Goal: Task Accomplishment & Management: Manage account settings

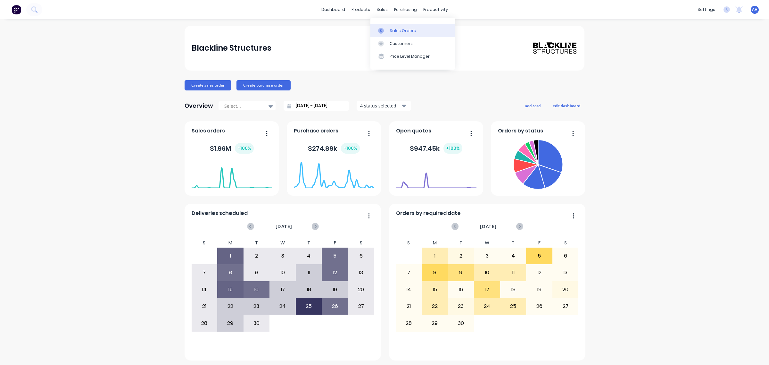
click at [393, 35] on link "Sales Orders" at bounding box center [412, 30] width 85 height 13
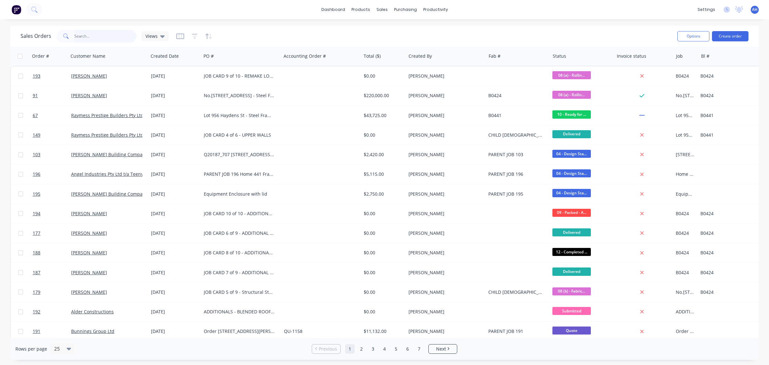
click at [88, 36] on input "text" at bounding box center [105, 36] width 62 height 13
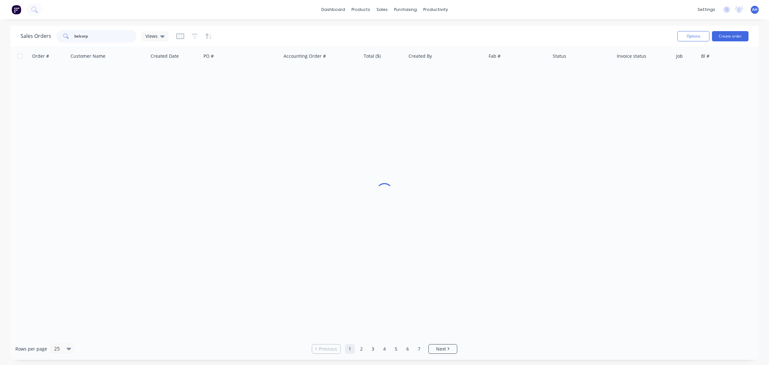
type input "belcorp"
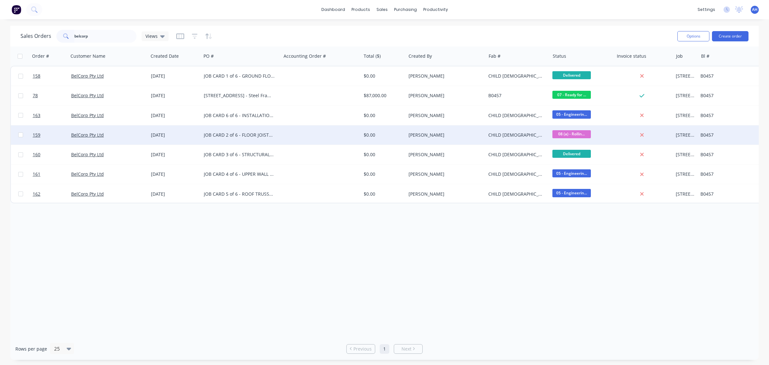
click at [215, 135] on div "JOB CARD 2 of 6 - FLOOR JOISTS | [STREET_ADDRESS]" at bounding box center [239, 135] width 71 height 6
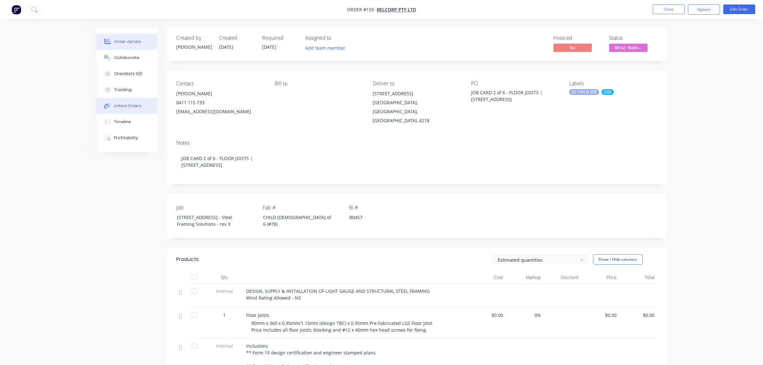
click at [120, 103] on div "Linked Orders" at bounding box center [128, 106] width 28 height 6
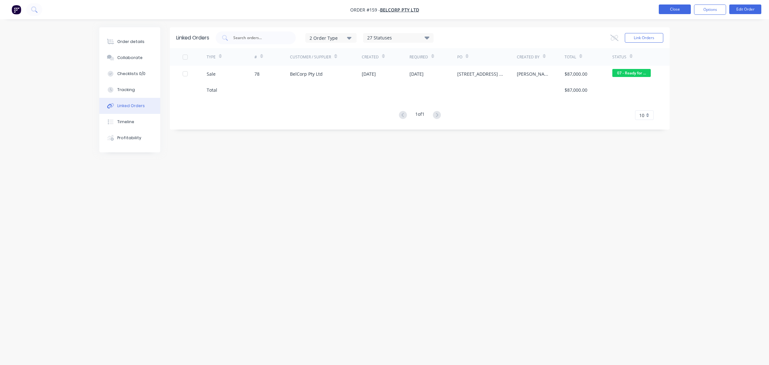
click at [674, 9] on button "Close" at bounding box center [675, 9] width 32 height 10
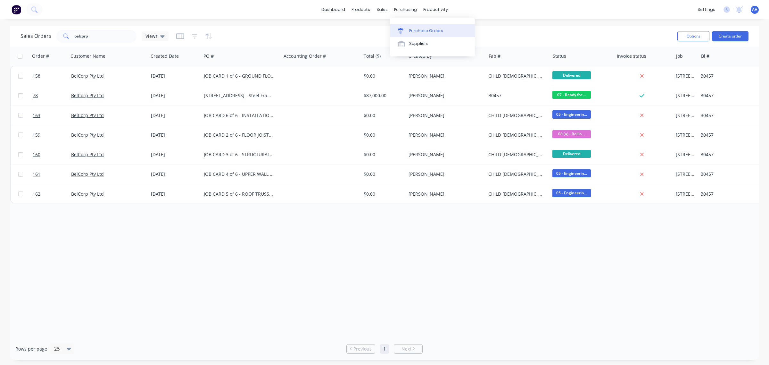
click at [410, 28] on div "Purchase Orders" at bounding box center [426, 31] width 34 height 6
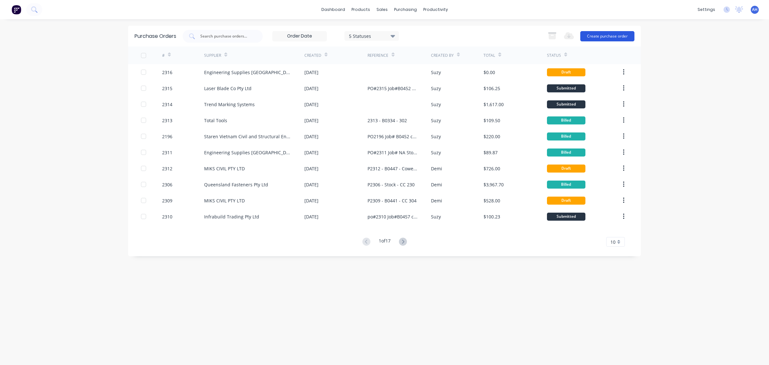
click at [621, 35] on button "Create purchase order" at bounding box center [607, 36] width 54 height 10
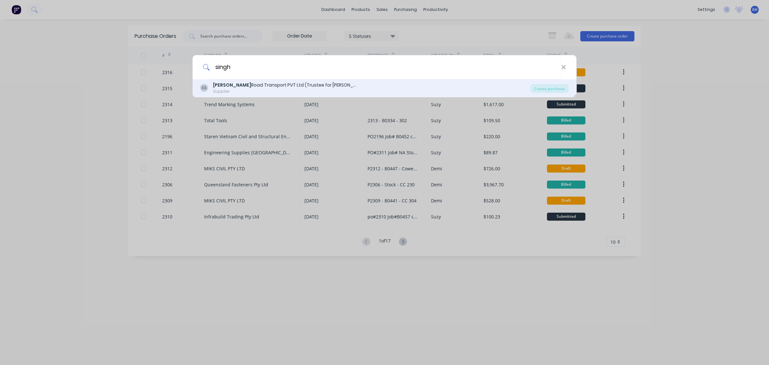
type input "singh"
click at [246, 85] on div "Singh Road Transport PVT Ltd (Trustee for [PERSON_NAME] Transport Service)" at bounding box center [285, 85] width 144 height 7
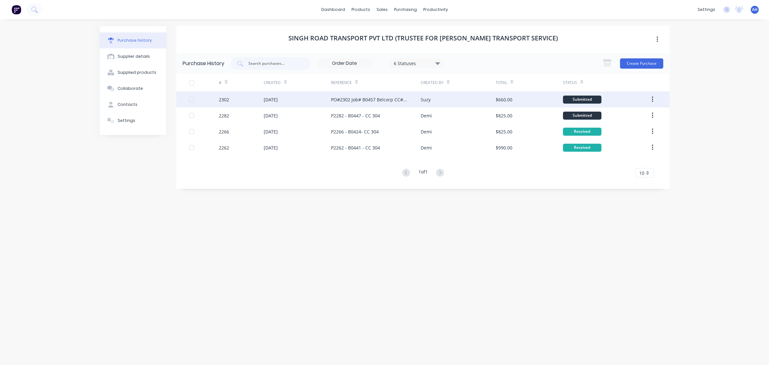
click at [360, 100] on div "PO#2302 Job# B0457 Belcorp CC#304" at bounding box center [369, 99] width 77 height 7
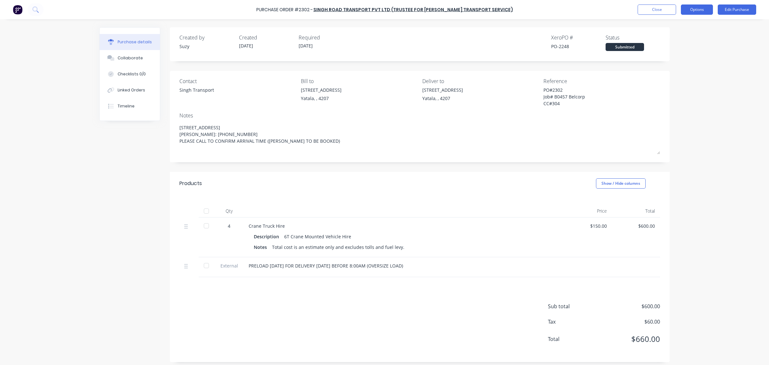
click at [689, 10] on button "Options" at bounding box center [697, 9] width 32 height 10
click at [676, 63] on div "Duplicate" at bounding box center [682, 64] width 49 height 9
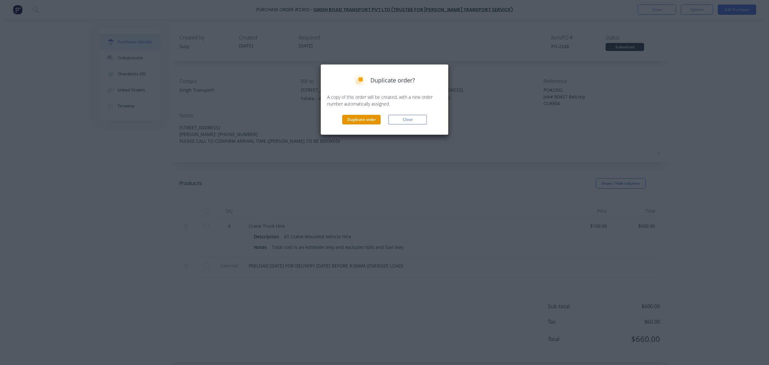
click at [361, 118] on button "Duplicate order" at bounding box center [361, 120] width 38 height 10
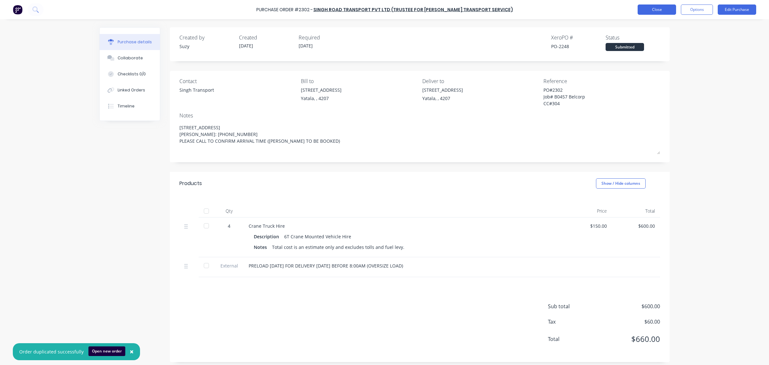
click at [662, 8] on button "Close" at bounding box center [657, 9] width 38 height 10
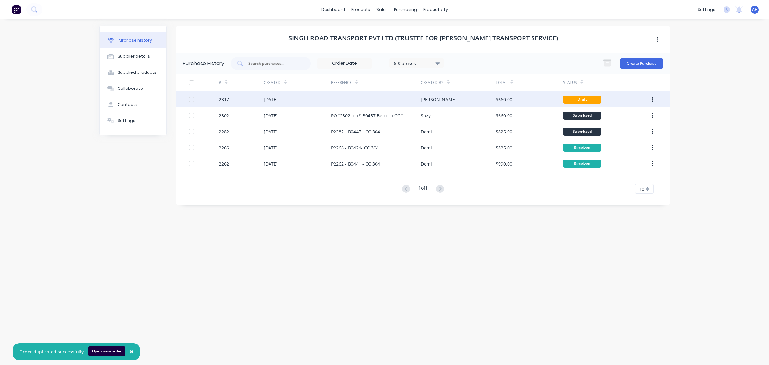
click at [342, 101] on div at bounding box center [376, 99] width 90 height 16
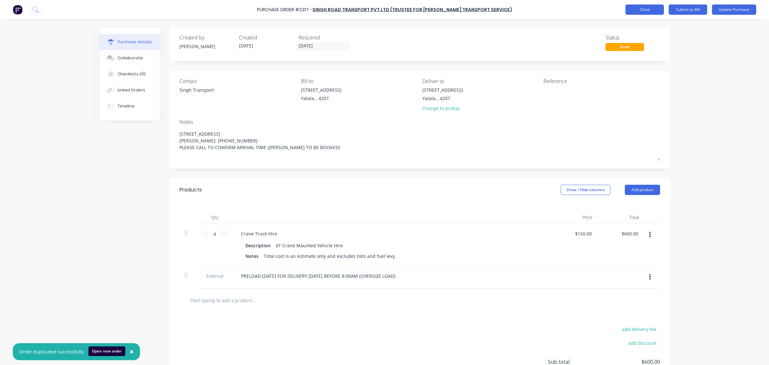
click at [643, 13] on button "Close" at bounding box center [644, 9] width 38 height 10
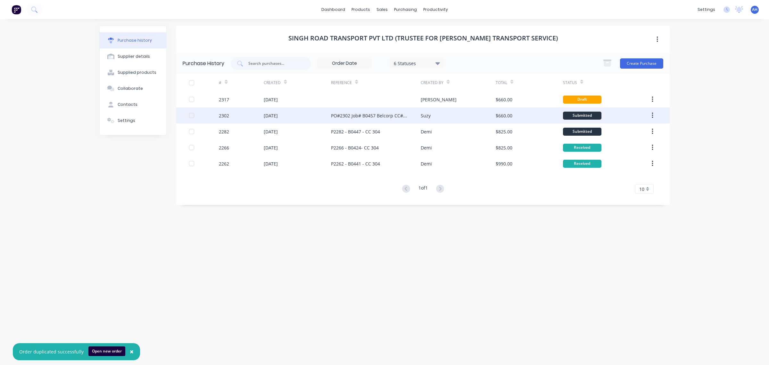
click at [393, 116] on div "PO#2302 Job# B0457 Belcorp CC#304" at bounding box center [369, 115] width 77 height 7
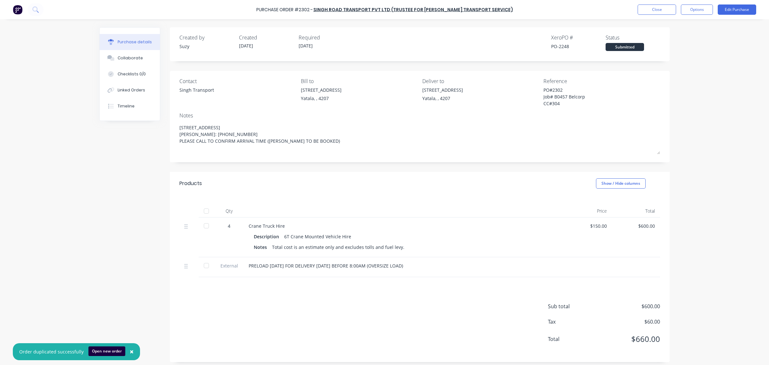
click at [543, 87] on div "PO#2302 Job# B0457 Belcorp CC#304" at bounding box center [583, 98] width 80 height 22
click at [543, 92] on div "PO#2302 Job# B0457 Belcorp CC#304" at bounding box center [583, 98] width 80 height 22
click at [560, 106] on div "PO#2302 Job# B0457 Belcorp CC#304" at bounding box center [583, 98] width 80 height 22
click at [559, 100] on div "Reference PO#2302 Job# B0457 Belcorp CC#304" at bounding box center [601, 92] width 117 height 31
click at [655, 11] on button "Close" at bounding box center [657, 9] width 38 height 10
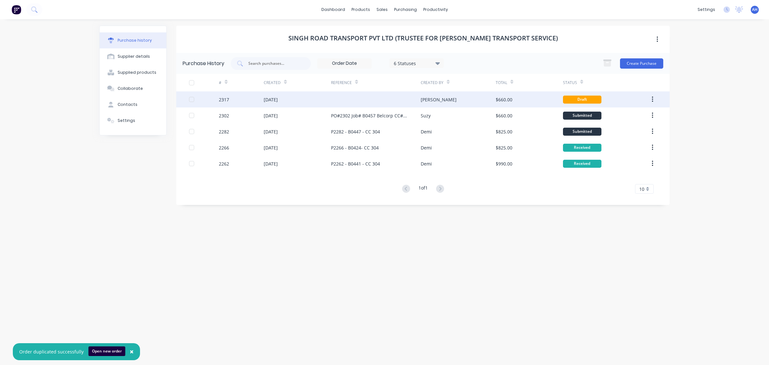
click at [342, 98] on div at bounding box center [376, 99] width 90 height 16
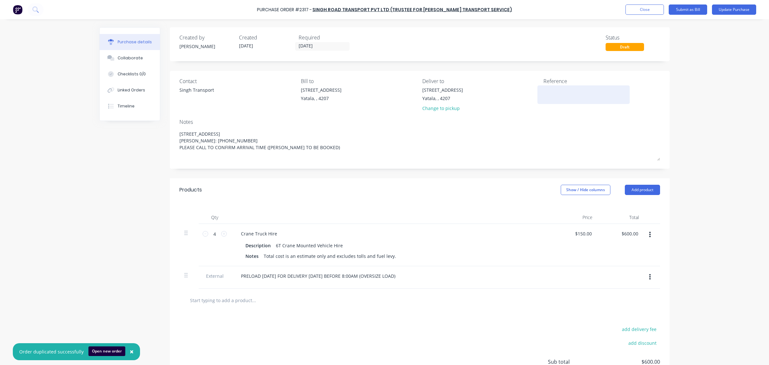
click at [568, 97] on textarea at bounding box center [583, 94] width 80 height 14
paste textarea "O#2302 Job# B0457 Belcorp CC#304"
click at [543, 90] on div "O#2302 Job# B0457 Belcorp CC#304" at bounding box center [583, 98] width 80 height 22
click at [543, 89] on textarea "O#2302 Job# B0457 Belcorp CC#304" at bounding box center [583, 97] width 80 height 20
click at [557, 90] on textarea "PO#2302 Job# B0457 Belcorp CC#304" at bounding box center [583, 97] width 80 height 20
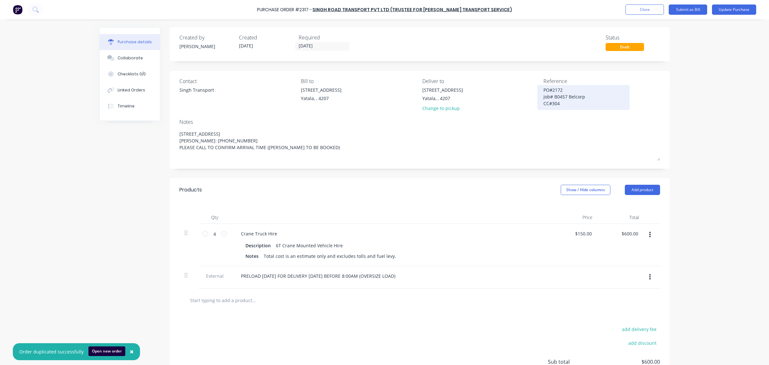
click at [558, 103] on textarea "PO#2172 Job# B0457 Belcorp CC#304" at bounding box center [583, 97] width 80 height 20
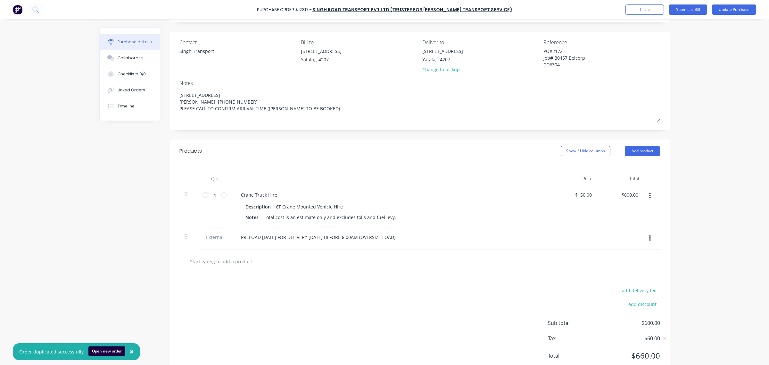
scroll to position [39, 0]
type textarea "PO#2172 Job# B0457 Belcorp CC#304"
drag, startPoint x: 401, startPoint y: 238, endPoint x: 229, endPoint y: 230, distance: 171.6
click at [231, 230] on div "PRELOAD [DATE] FOR DELIVERY [DATE] BEFORE 8:00AM (OVERSIZE LOAD)" at bounding box center [391, 238] width 320 height 22
click at [134, 92] on div "Linked Orders" at bounding box center [132, 90] width 28 height 6
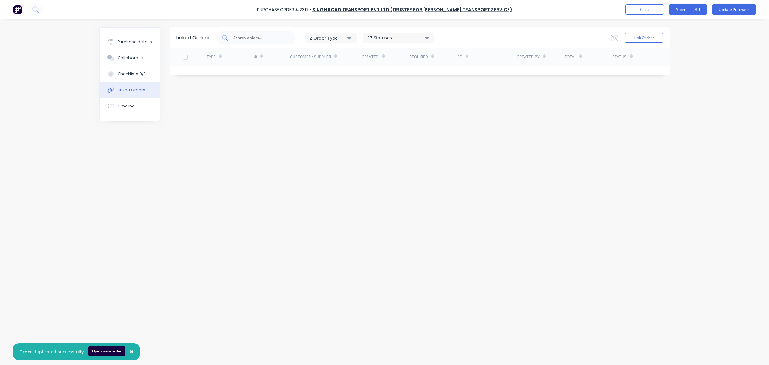
click at [250, 37] on input "text" at bounding box center [259, 38] width 53 height 6
type input "belcorp"
click at [644, 35] on button "Link Orders" at bounding box center [644, 38] width 38 height 10
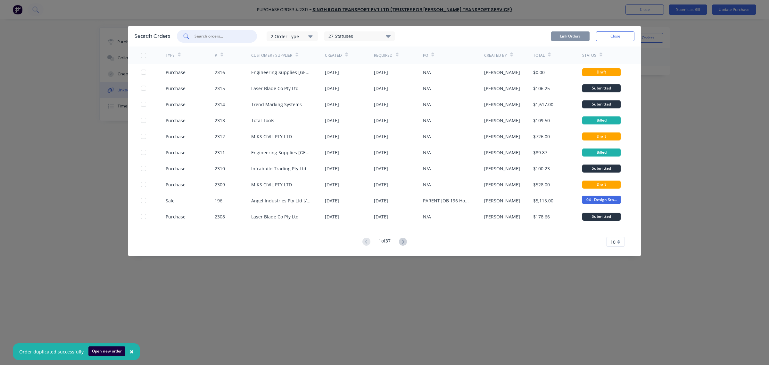
click at [217, 35] on input "text" at bounding box center [220, 36] width 53 height 6
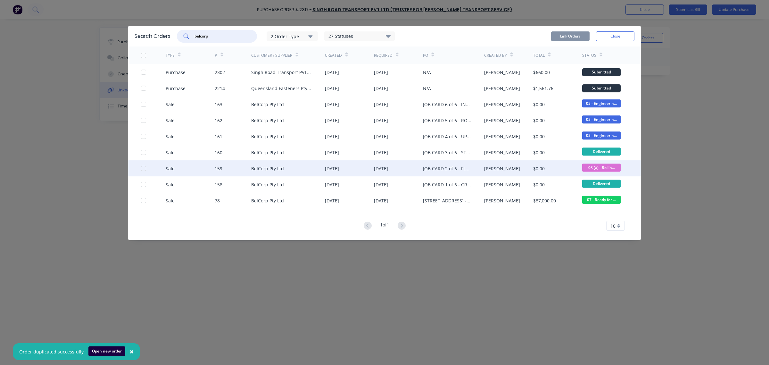
type input "belcorp"
click at [424, 168] on div "JOB CARD 2 of 6 - FLOOR JOISTS | [STREET_ADDRESS]" at bounding box center [447, 168] width 48 height 7
click at [145, 168] on div at bounding box center [143, 168] width 13 height 13
click at [575, 37] on button "Link Orders" at bounding box center [570, 36] width 38 height 10
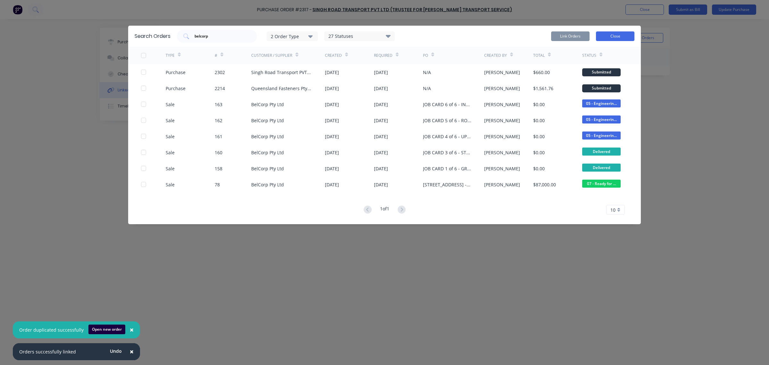
click at [617, 34] on button "Close" at bounding box center [615, 36] width 38 height 10
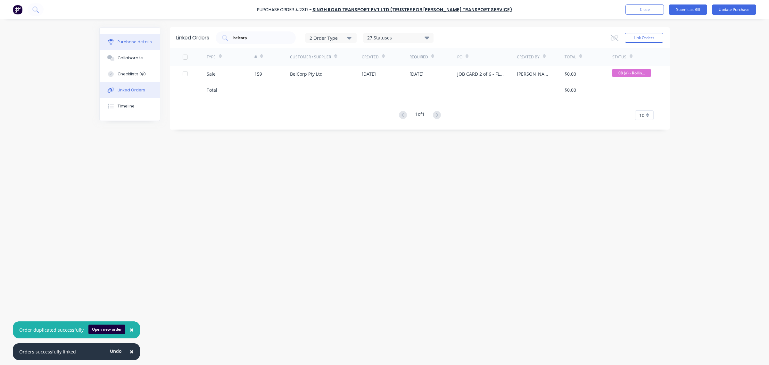
click at [142, 42] on div "Purchase details" at bounding box center [135, 42] width 34 height 6
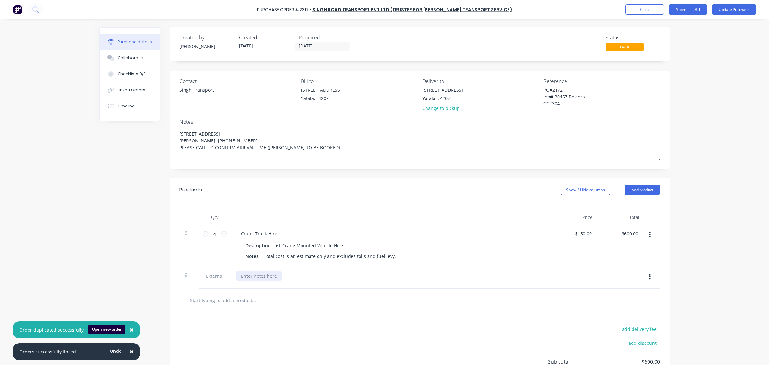
click at [260, 273] on div at bounding box center [259, 275] width 46 height 9
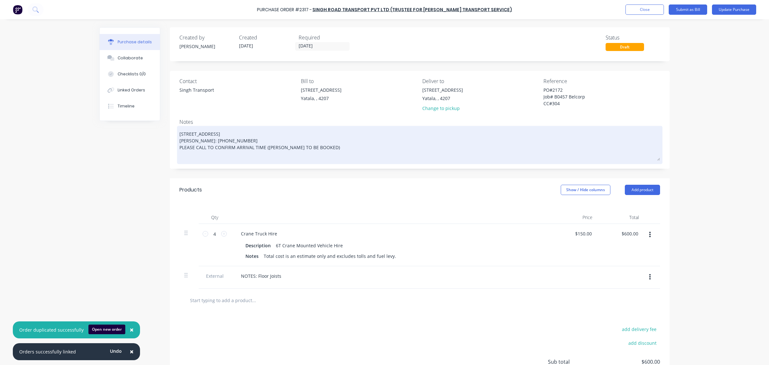
drag, startPoint x: 177, startPoint y: 133, endPoint x: 266, endPoint y: 140, distance: 89.0
click at [266, 140] on textarea "[STREET_ADDRESS] [PERSON_NAME]: [PHONE_NUMBER] PLEASE CALL TO CONFIRM ARRIVAL T…" at bounding box center [419, 143] width 481 height 33
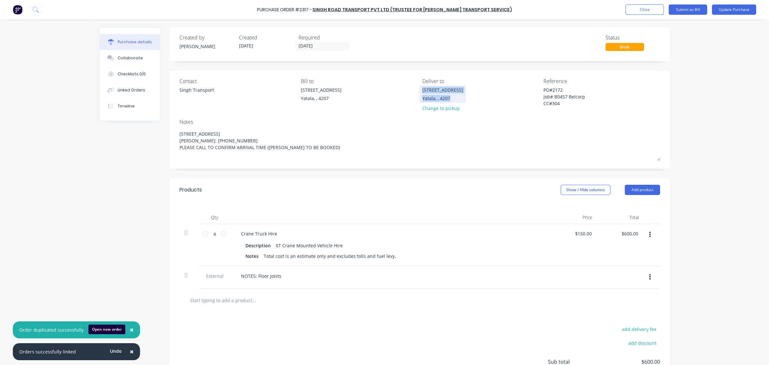
drag, startPoint x: 419, startPoint y: 89, endPoint x: 456, endPoint y: 100, distance: 38.3
click at [456, 100] on div "[STREET_ADDRESS]" at bounding box center [442, 94] width 41 height 15
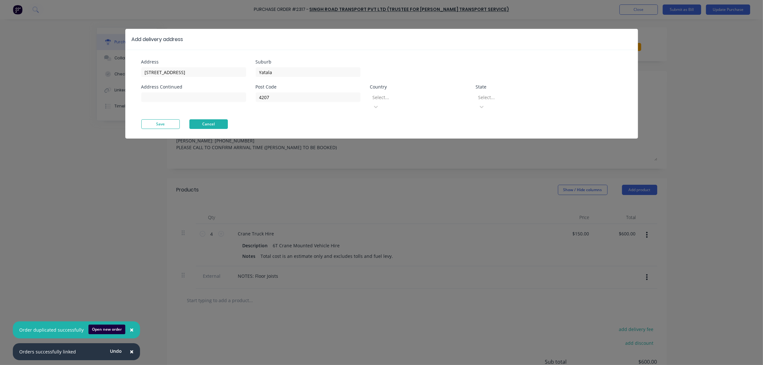
click at [217, 119] on button "Cancel" at bounding box center [208, 124] width 38 height 10
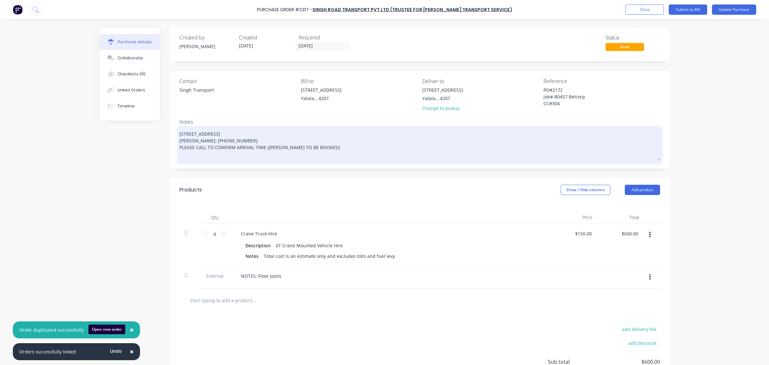
click at [303, 152] on textarea "[STREET_ADDRESS] [PERSON_NAME]: [PHONE_NUMBER] PLEASE CALL TO CONFIRM ARRIVAL T…" at bounding box center [419, 143] width 481 height 33
click at [317, 152] on textarea "[STREET_ADDRESS] [PERSON_NAME]: [PHONE_NUMBER] PLEASE CALL TO CONFIRM ARRIVAL T…" at bounding box center [419, 143] width 481 height 33
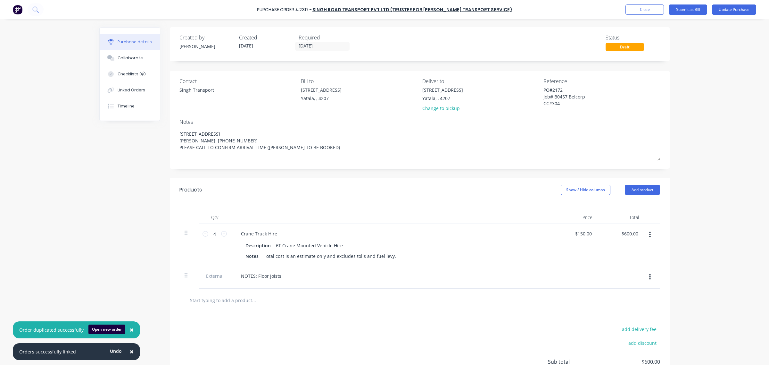
drag, startPoint x: 317, startPoint y: 152, endPoint x: 173, endPoint y: 156, distance: 144.2
click at [173, 156] on div "Contact Singh Transport Bill to [STREET_ADDRESS] Deliver to [STREET_ADDRESS] Ch…" at bounding box center [420, 120] width 500 height 98
click at [686, 157] on div "× Order duplicated successfully Open new order × Orders successfully linked Und…" at bounding box center [384, 182] width 769 height 365
click at [135, 85] on button "Linked Orders" at bounding box center [130, 90] width 60 height 16
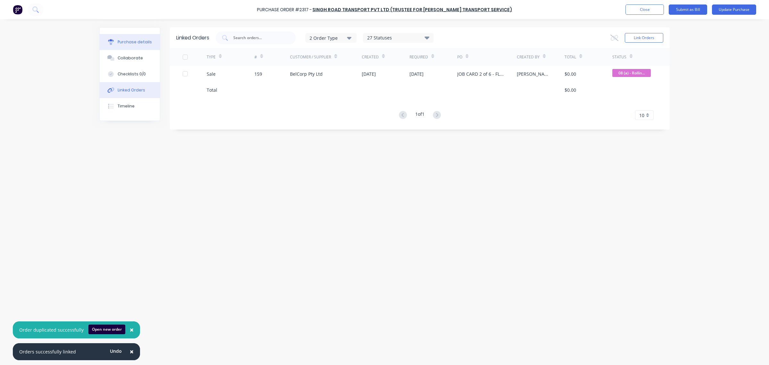
click at [136, 42] on div "Purchase details" at bounding box center [135, 42] width 34 height 6
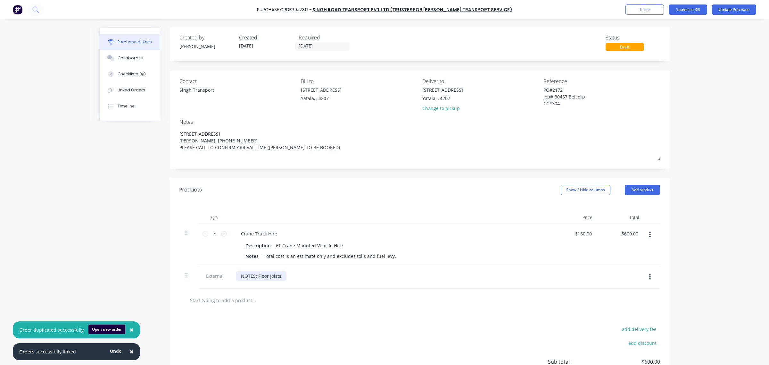
click at [279, 276] on div "NOTES: Floor Joists" at bounding box center [261, 275] width 51 height 9
click at [334, 276] on div "NOTES: Floor Joists - Part Delivery Sales Order 159" at bounding box center [295, 275] width 118 height 9
click at [731, 10] on button "Update Purchase" at bounding box center [734, 9] width 44 height 10
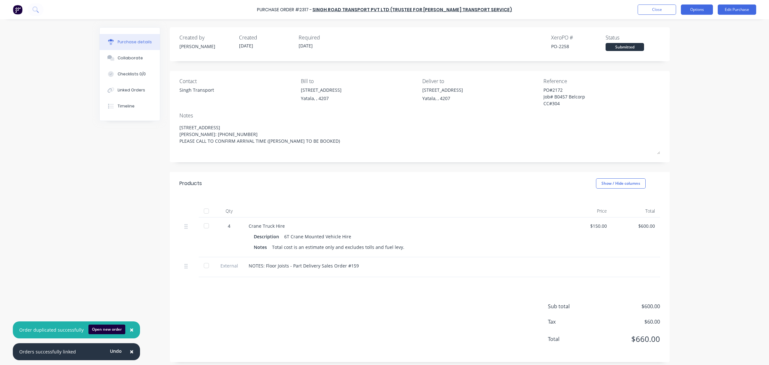
click at [705, 11] on button "Options" at bounding box center [697, 9] width 32 height 10
click at [681, 26] on div "Print / Email" at bounding box center [682, 25] width 49 height 9
click at [678, 42] on div "With pricing" at bounding box center [682, 38] width 49 height 9
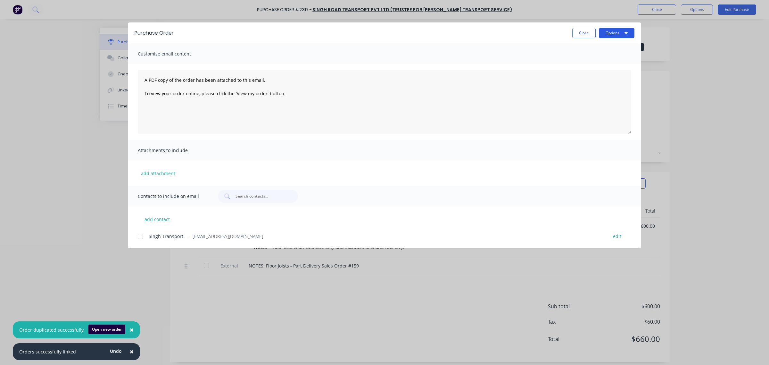
click at [619, 34] on button "Options" at bounding box center [617, 33] width 36 height 10
click at [589, 52] on div "Preview" at bounding box center [603, 49] width 49 height 9
click at [623, 34] on button "Options" at bounding box center [617, 33] width 36 height 10
click at [590, 63] on div "Print" at bounding box center [603, 61] width 49 height 9
click at [588, 31] on button "Close" at bounding box center [583, 33] width 23 height 10
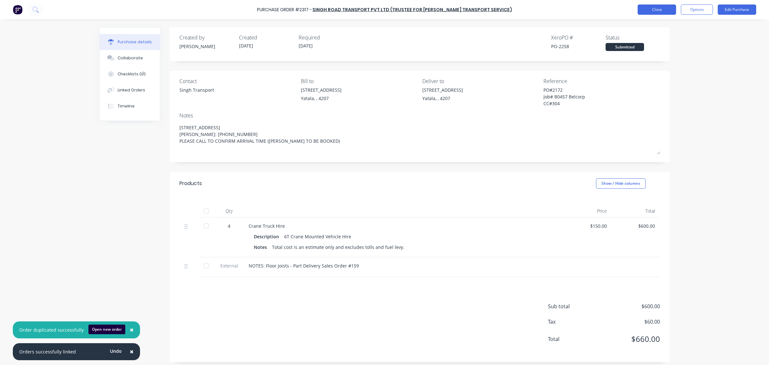
click at [660, 8] on button "Close" at bounding box center [657, 9] width 38 height 10
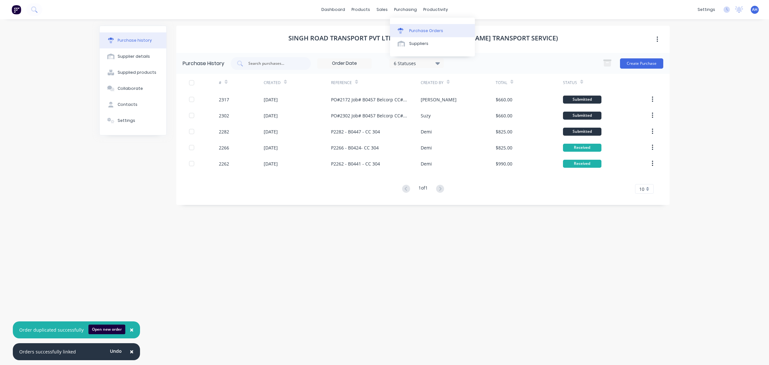
click at [405, 31] on div at bounding box center [403, 31] width 10 height 6
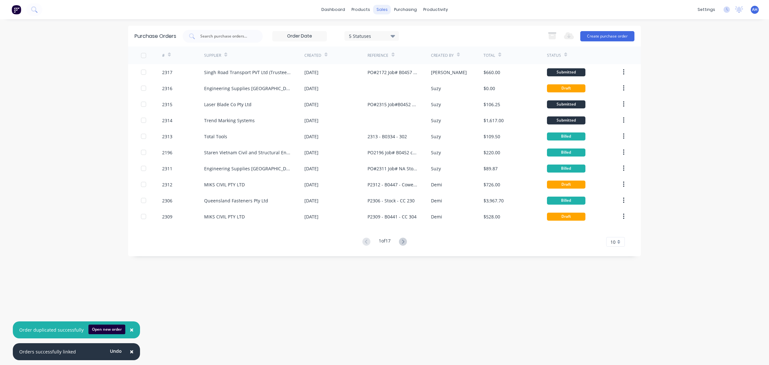
click at [381, 10] on div "sales" at bounding box center [382, 10] width 18 height 10
click at [388, 24] on link "Sales Orders" at bounding box center [415, 30] width 85 height 13
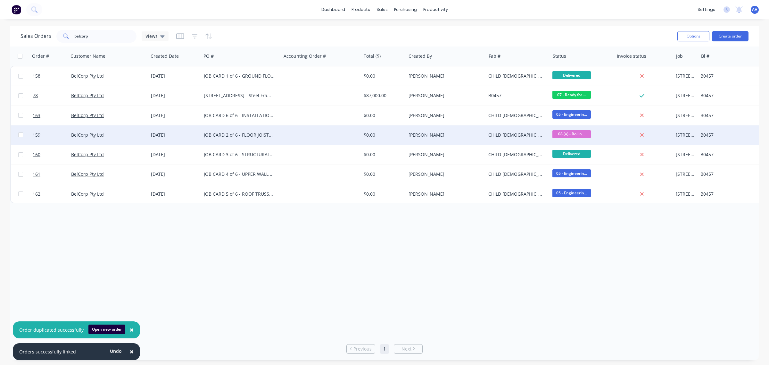
click at [111, 134] on div "BelCorp Pty Ltd" at bounding box center [106, 135] width 71 height 6
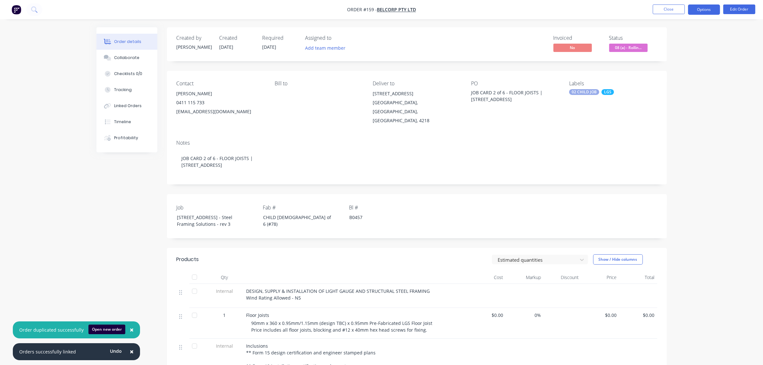
click at [707, 9] on button "Options" at bounding box center [704, 9] width 32 height 10
click at [679, 92] on div "Delivery Docket" at bounding box center [684, 90] width 59 height 9
click at [668, 63] on div "Without pricing" at bounding box center [684, 64] width 59 height 9
click at [276, 47] on span "[DATE]" at bounding box center [269, 47] width 14 height 6
click at [671, 10] on button "Close" at bounding box center [669, 9] width 32 height 10
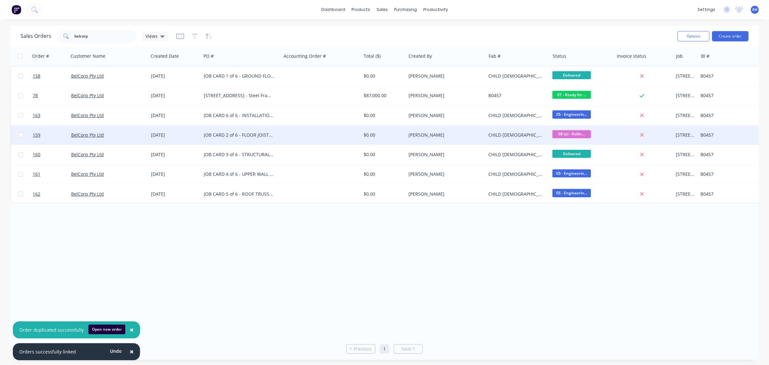
click at [282, 133] on div at bounding box center [321, 134] width 80 height 19
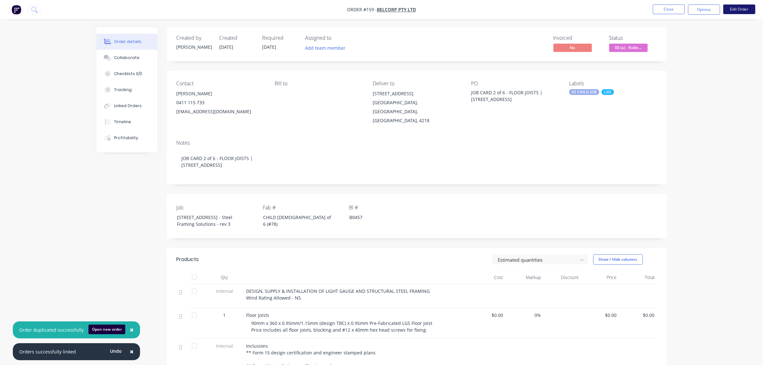
click at [737, 5] on button "Edit Order" at bounding box center [739, 9] width 32 height 10
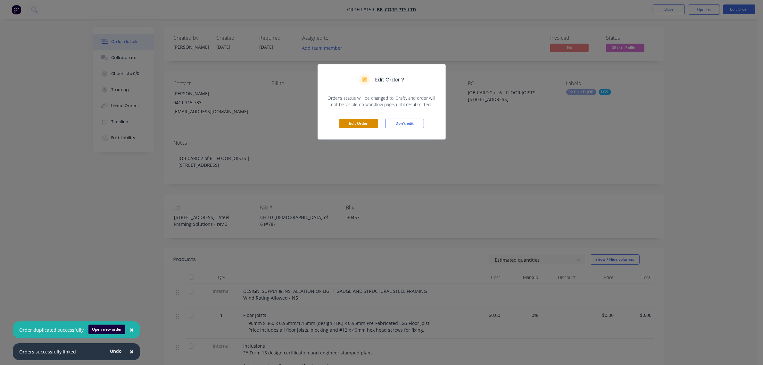
click at [355, 124] on button "Edit Order" at bounding box center [358, 124] width 38 height 10
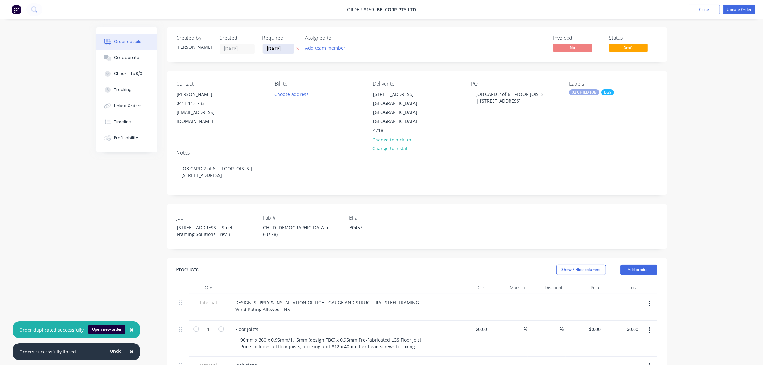
click at [279, 50] on input "[DATE]" at bounding box center [278, 49] width 31 height 10
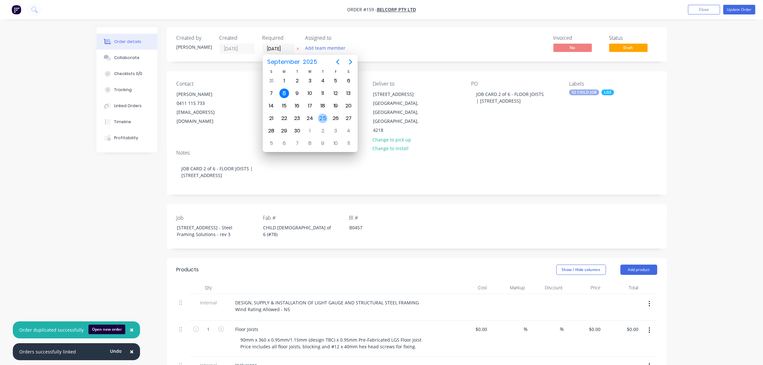
click at [324, 118] on div "25" at bounding box center [323, 118] width 10 height 10
type input "[DATE]"
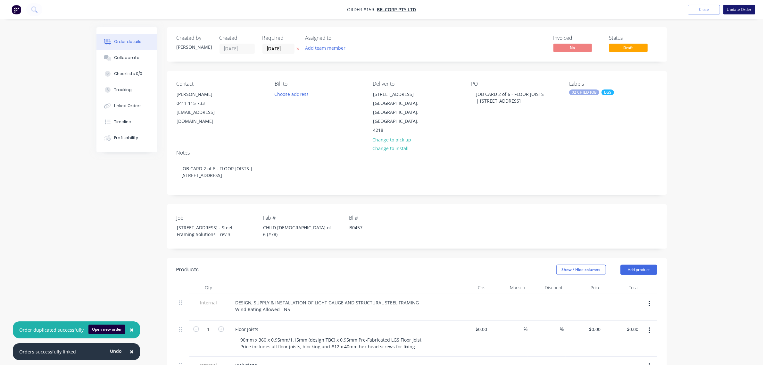
click at [744, 9] on button "Update Order" at bounding box center [739, 10] width 32 height 10
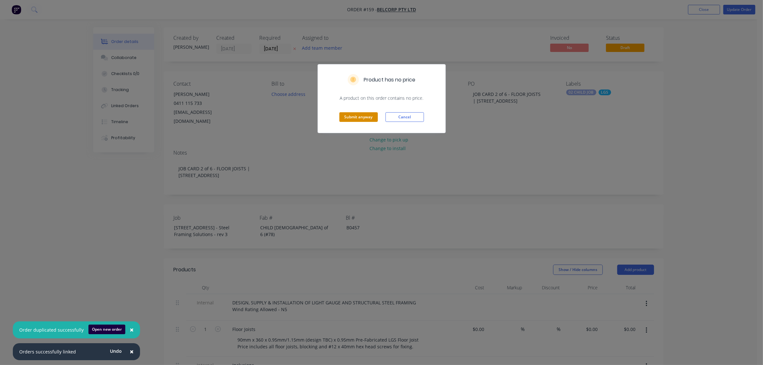
click at [371, 116] on button "Submit anyway" at bounding box center [358, 117] width 38 height 10
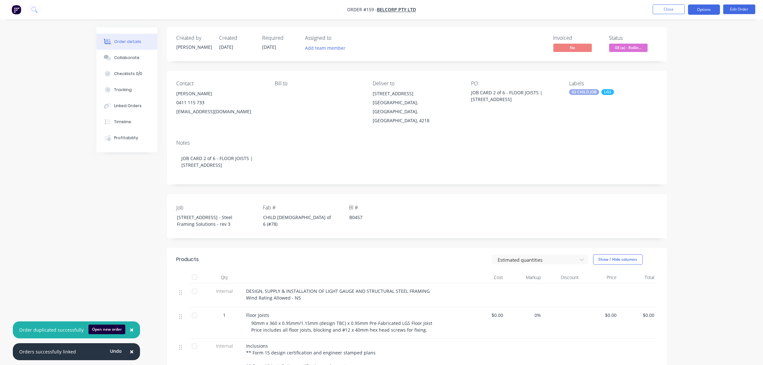
click at [710, 7] on button "Options" at bounding box center [704, 9] width 32 height 10
click at [680, 88] on div "Delivery Docket" at bounding box center [684, 90] width 59 height 9
click at [670, 63] on div "Without pricing" at bounding box center [684, 64] width 59 height 9
click at [133, 106] on div "Linked Orders" at bounding box center [128, 106] width 28 height 6
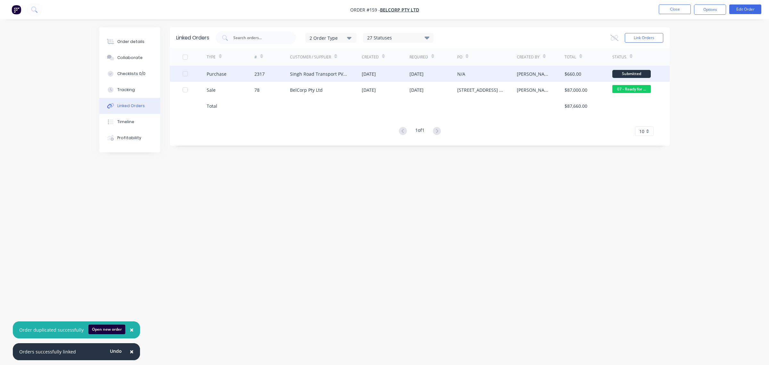
click at [463, 74] on div "N/A" at bounding box center [461, 73] width 8 height 7
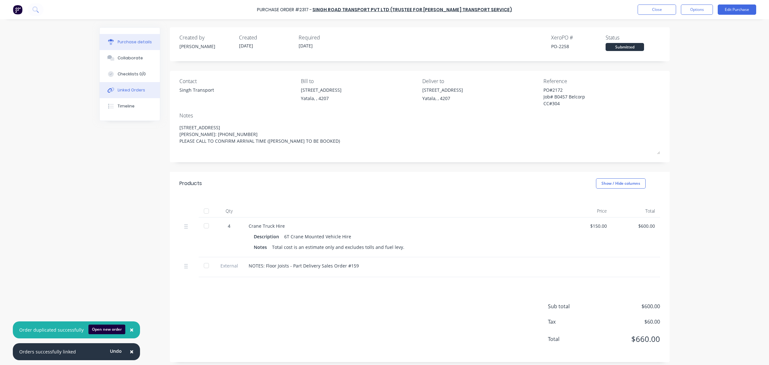
click at [135, 86] on button "Linked Orders" at bounding box center [130, 90] width 60 height 16
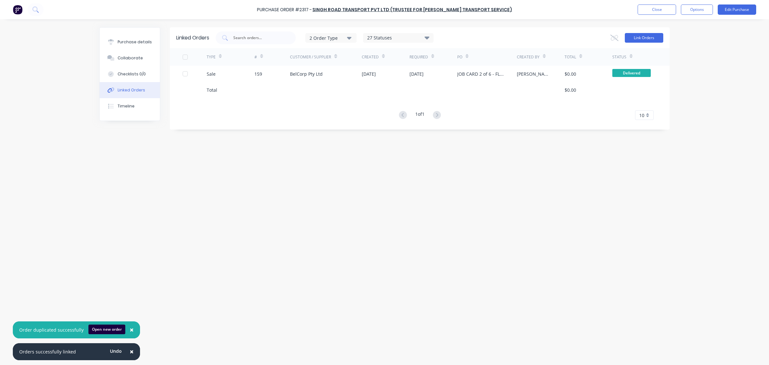
click at [647, 39] on button "Link Orders" at bounding box center [644, 38] width 38 height 10
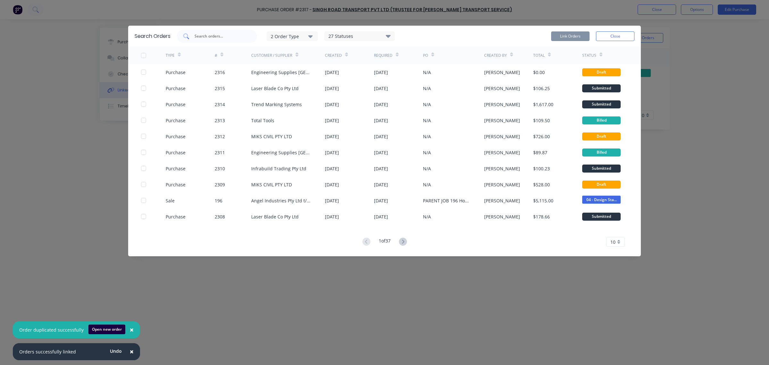
click at [217, 33] on input "text" at bounding box center [220, 36] width 53 height 6
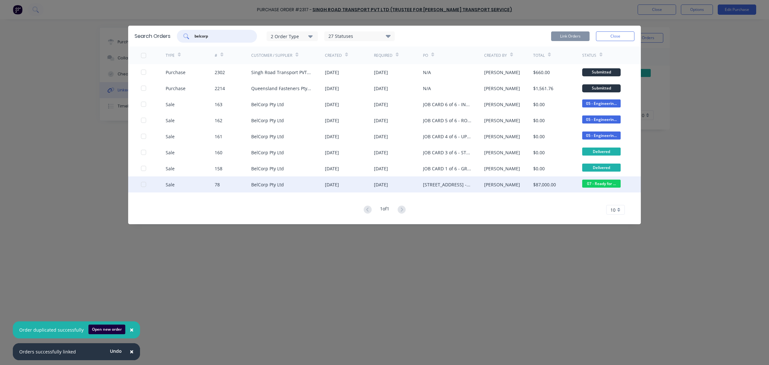
click at [144, 185] on div at bounding box center [143, 184] width 13 height 13
type input "belcorp"
click at [566, 37] on button "Link Orders" at bounding box center [570, 36] width 38 height 10
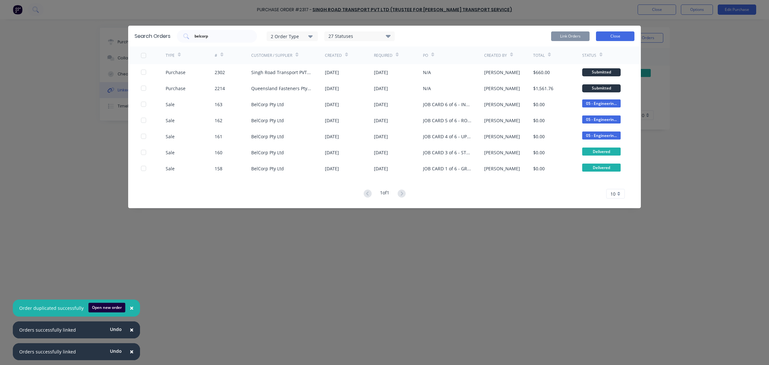
click at [609, 35] on button "Close" at bounding box center [615, 36] width 38 height 10
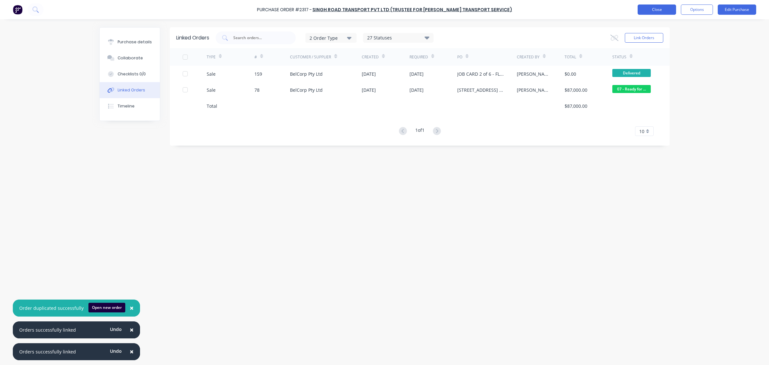
click at [649, 12] on button "Close" at bounding box center [657, 9] width 38 height 10
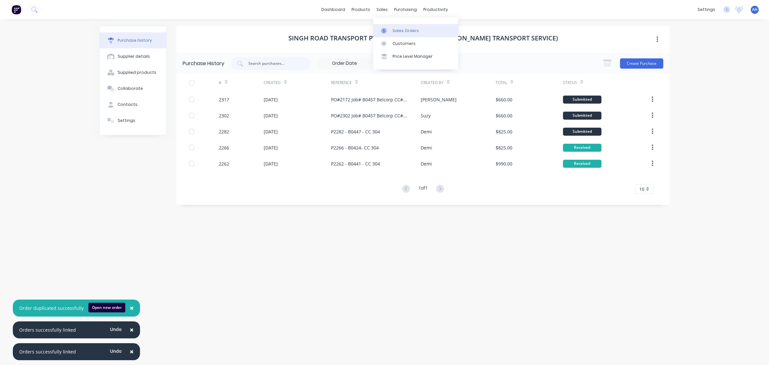
click at [394, 29] on div "Sales Orders" at bounding box center [405, 31] width 26 height 6
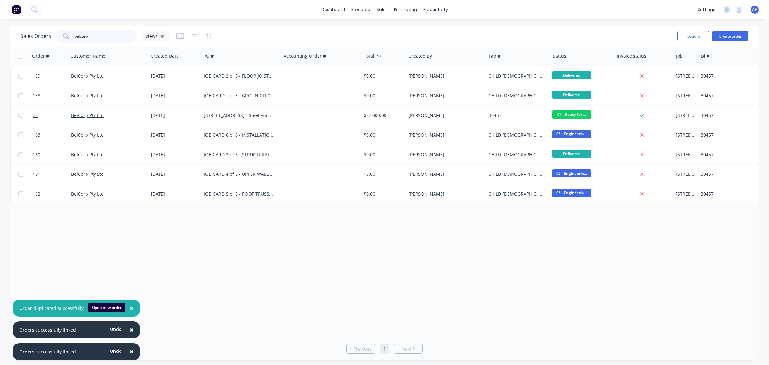
drag, startPoint x: 112, startPoint y: 37, endPoint x: 40, endPoint y: 32, distance: 71.9
click at [40, 32] on div "Sales Orders belcorp Views" at bounding box center [95, 36] width 148 height 13
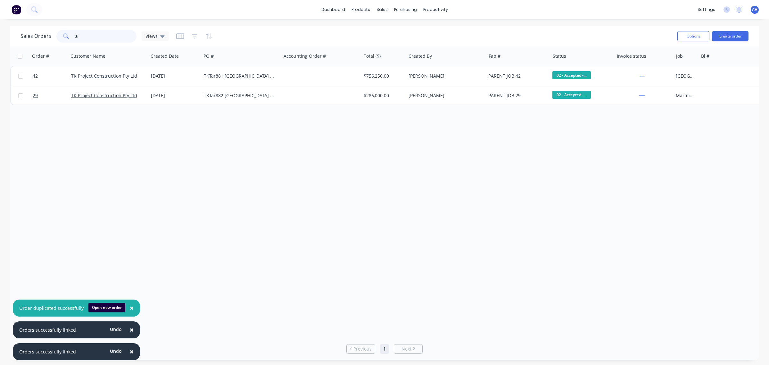
type input "tk"
click at [449, 41] on div "Planner" at bounding box center [444, 44] width 15 height 6
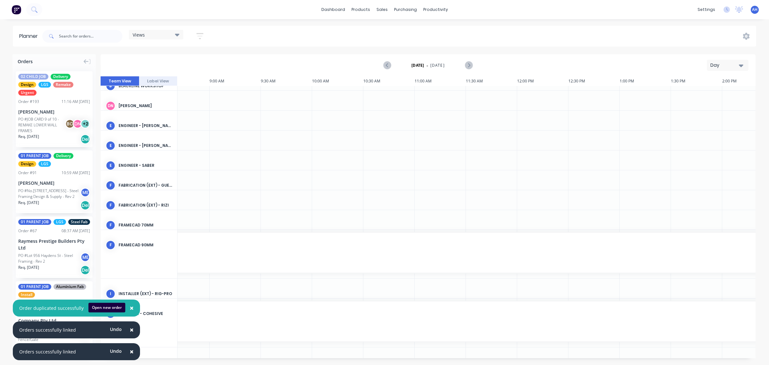
scroll to position [194, 276]
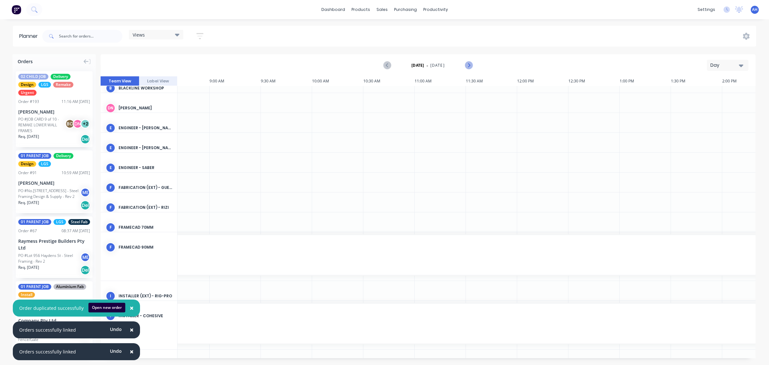
click at [470, 62] on icon "Next page" at bounding box center [469, 66] width 8 height 8
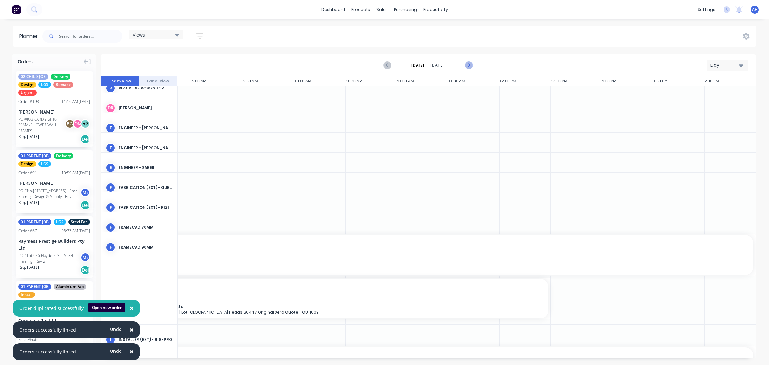
scroll to position [194, 296]
click at [388, 60] on button "Previous page" at bounding box center [387, 65] width 13 height 13
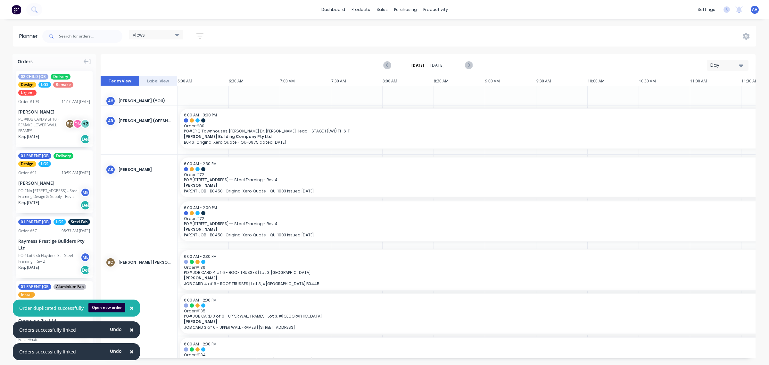
scroll to position [0, 13]
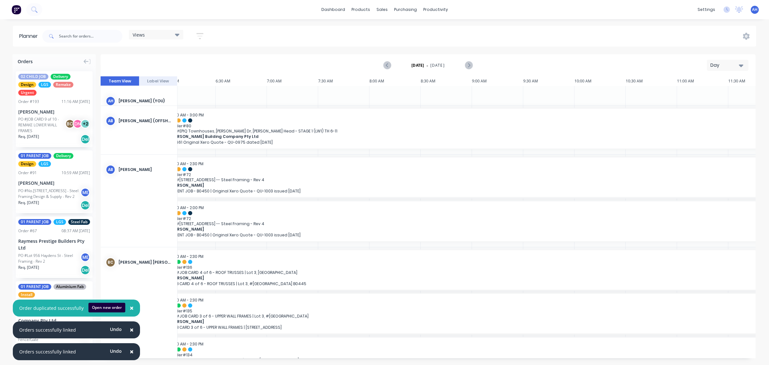
click at [176, 34] on icon at bounding box center [177, 35] width 4 height 3
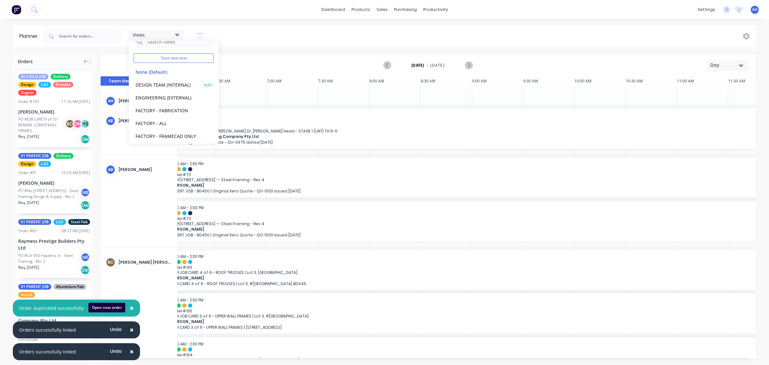
click at [158, 83] on button "DESIGN TEAM (INTERNAL)" at bounding box center [168, 84] width 68 height 7
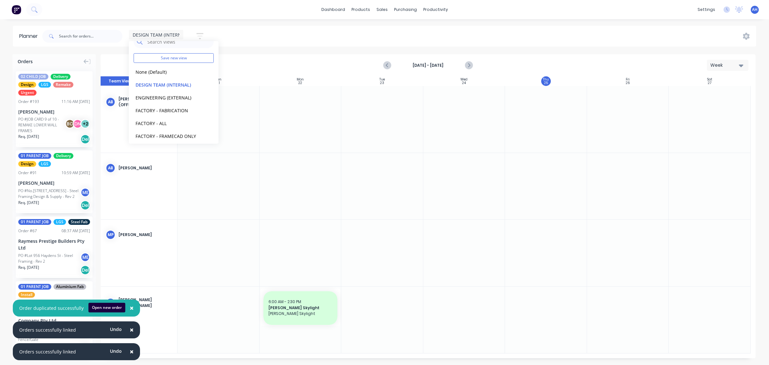
click at [359, 167] on div at bounding box center [382, 186] width 82 height 67
click at [470, 63] on icon "Next page" at bounding box center [469, 66] width 8 height 8
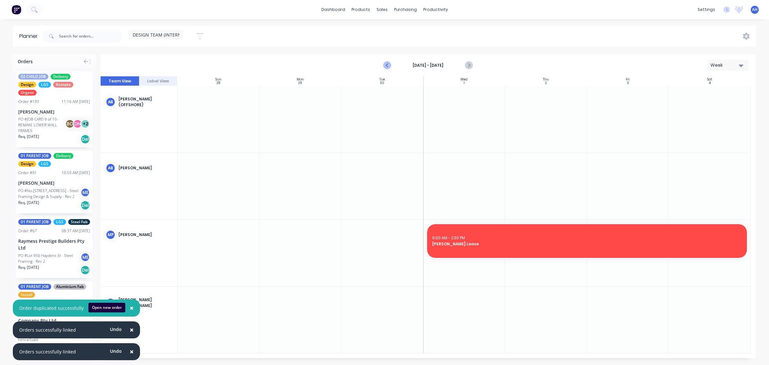
click at [386, 65] on icon "Previous page" at bounding box center [387, 65] width 3 height 5
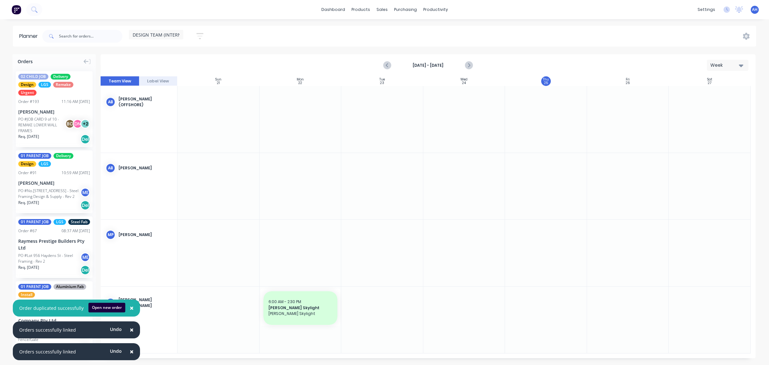
click at [734, 68] on div "Week" at bounding box center [724, 65] width 29 height 7
click at [704, 103] on div "Month" at bounding box center [715, 108] width 63 height 13
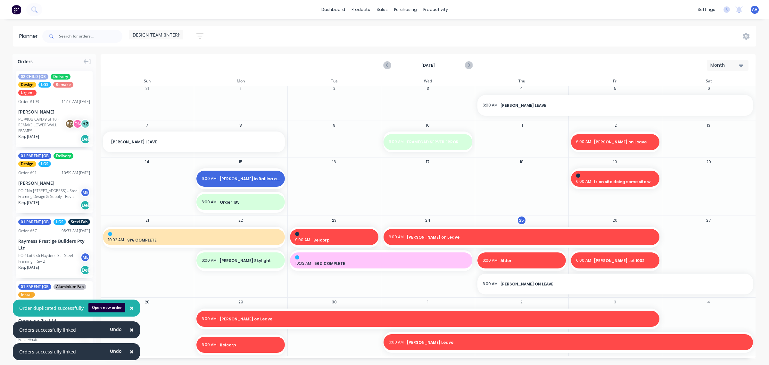
scroll to position [2, 0]
click at [726, 63] on div "Month" at bounding box center [724, 65] width 29 height 7
click at [702, 92] on div "Week" at bounding box center [715, 95] width 63 height 13
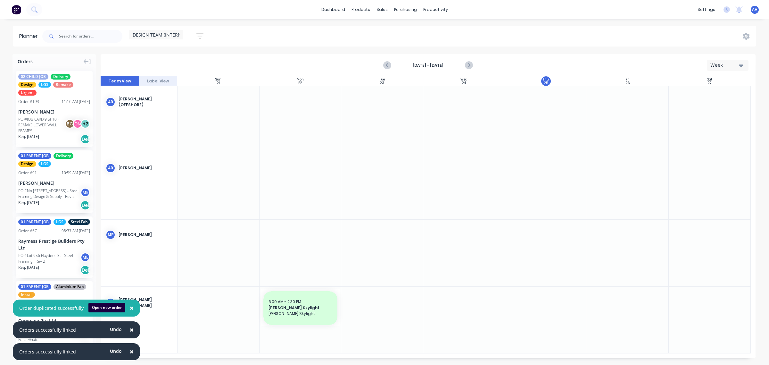
click at [321, 255] on div at bounding box center [301, 252] width 82 height 67
click at [387, 64] on icon "Previous page" at bounding box center [387, 65] width 3 height 5
click at [198, 33] on icon "button" at bounding box center [199, 36] width 7 height 6
click at [180, 63] on div "Show/Hide users" at bounding box center [166, 60] width 45 height 7
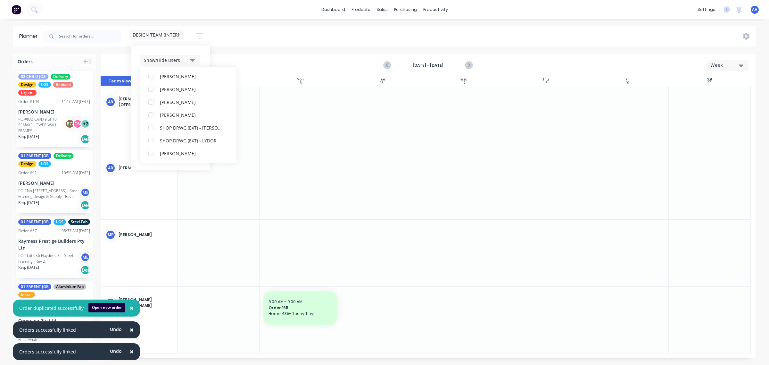
scroll to position [0, 0]
click at [172, 47] on div "Show/Hide users All [PERSON_NAME] (OFFSHORE) April [PERSON_NAME] [PERSON_NAME] …" at bounding box center [170, 107] width 79 height 125
click at [187, 116] on div "Filter by assignee" at bounding box center [166, 117] width 45 height 7
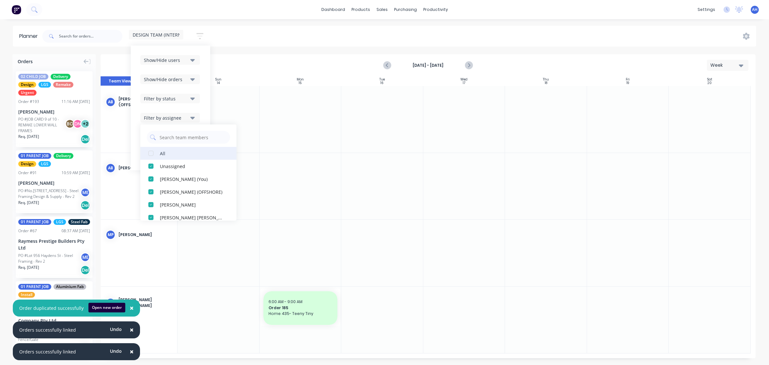
click at [152, 154] on div "button" at bounding box center [150, 153] width 13 height 13
click at [201, 98] on div "Filter by status" at bounding box center [170, 99] width 60 height 10
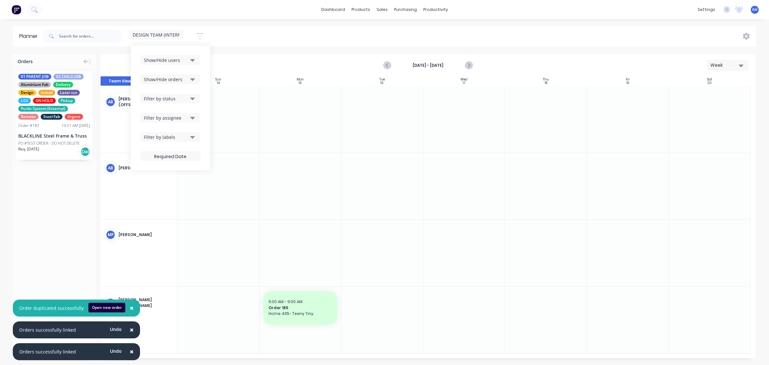
click at [188, 120] on div "Filter by assignee" at bounding box center [166, 117] width 45 height 7
click at [187, 135] on div "Filter by labels" at bounding box center [166, 137] width 45 height 7
click at [152, 173] on div "button" at bounding box center [150, 172] width 13 height 13
click at [202, 125] on div "Show/Hide users Show/Hide orders Filter by status Filter by assignee Filter by …" at bounding box center [170, 107] width 79 height 125
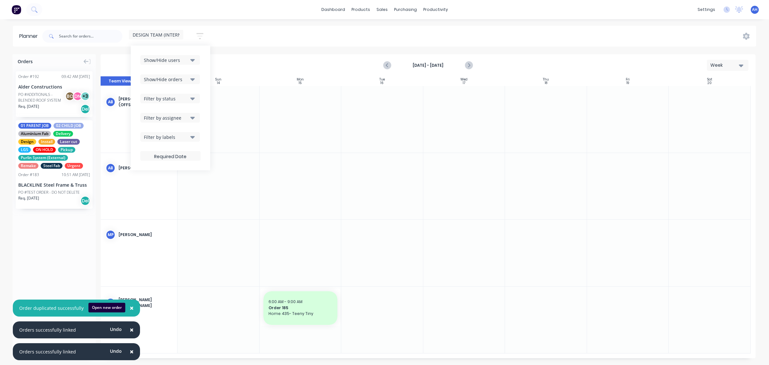
click at [192, 96] on icon "button" at bounding box center [192, 98] width 4 height 7
click at [152, 134] on div "button" at bounding box center [150, 134] width 13 height 13
click at [204, 93] on div "Show/Hide users Show/Hide orders Filter by status All Draft Quote Archived Deli…" at bounding box center [170, 107] width 79 height 125
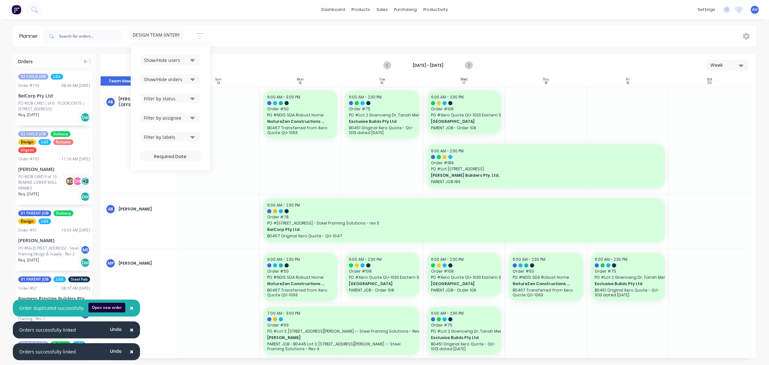
click at [193, 60] on icon "button" at bounding box center [192, 60] width 4 height 3
click at [175, 35] on span "DESIGN TEAM (INTERNAL)" at bounding box center [160, 34] width 55 height 7
click at [204, 97] on button "edit" at bounding box center [208, 95] width 8 height 7
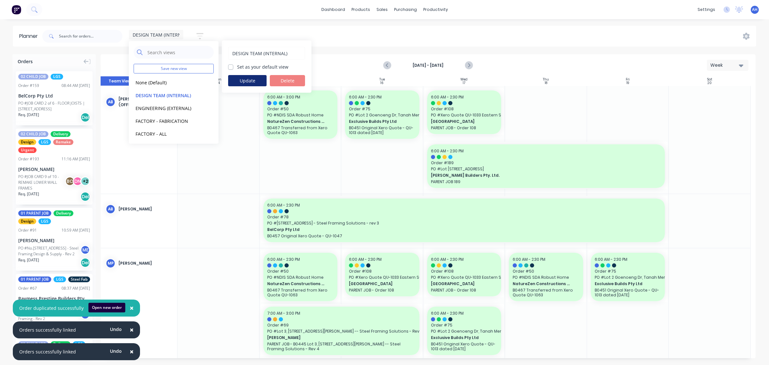
click at [245, 81] on button "Update" at bounding box center [247, 80] width 38 height 11
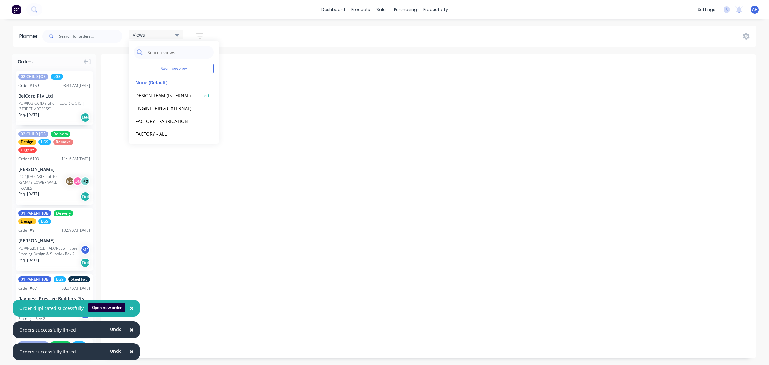
click at [177, 95] on button "DESIGN TEAM (INTERNAL)" at bounding box center [168, 94] width 68 height 7
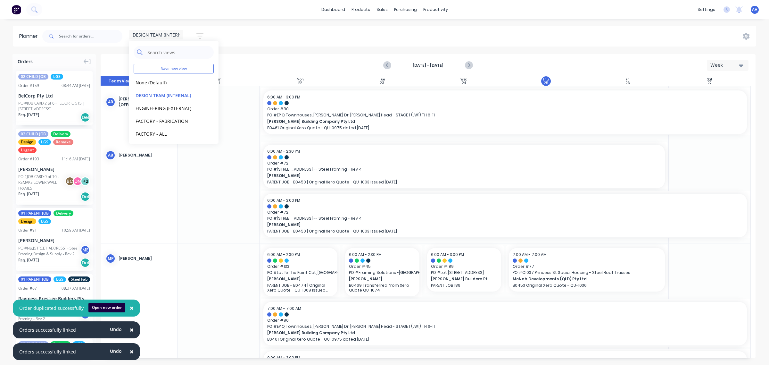
click at [236, 199] on div at bounding box center [218, 191] width 82 height 103
click at [386, 66] on icon "Previous page" at bounding box center [387, 65] width 3 height 5
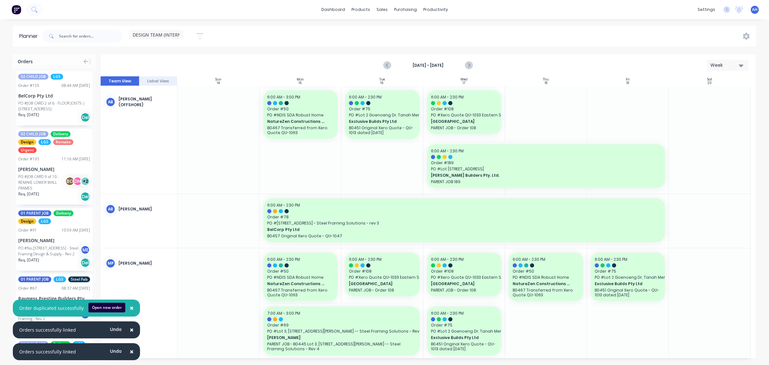
click at [130, 307] on span "×" at bounding box center [132, 307] width 4 height 9
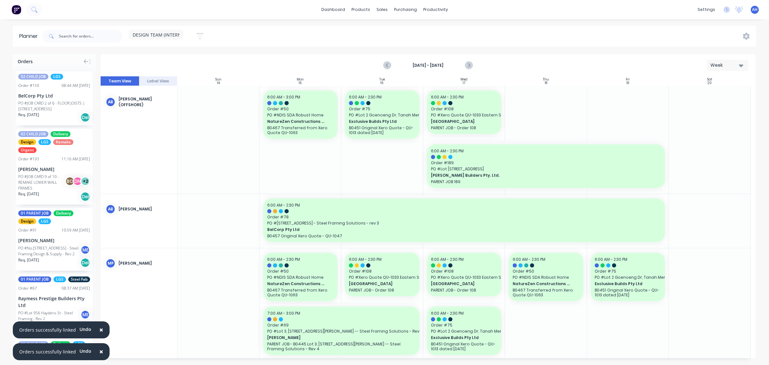
click at [99, 330] on span "×" at bounding box center [101, 329] width 4 height 9
click at [99, 349] on span "×" at bounding box center [101, 351] width 4 height 9
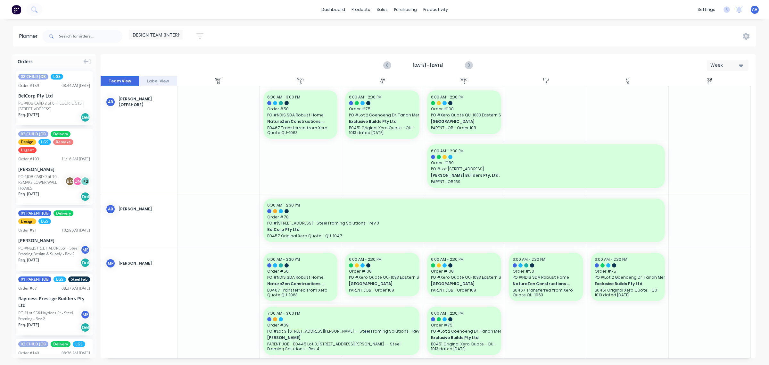
click at [604, 27] on div "DESIGN TEAM (INTERNAL) Save new view None (Default) edit DESIGN TEAM (INTERNAL)…" at bounding box center [398, 36] width 715 height 19
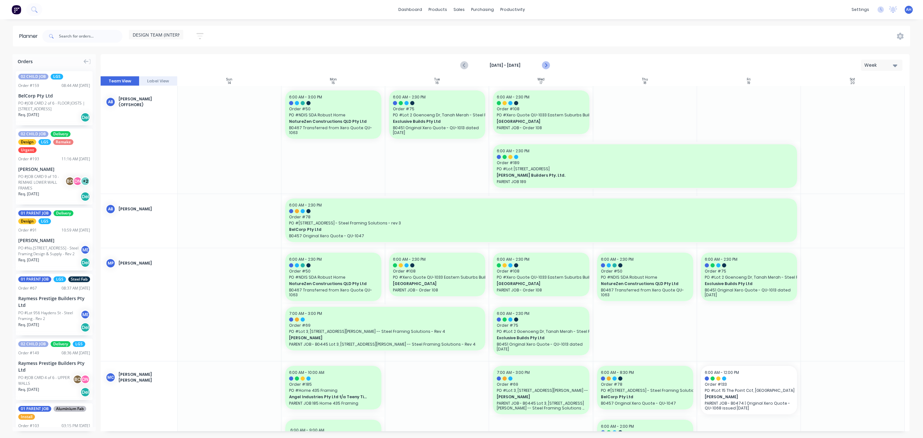
click at [544, 69] on button "Next page" at bounding box center [545, 65] width 13 height 13
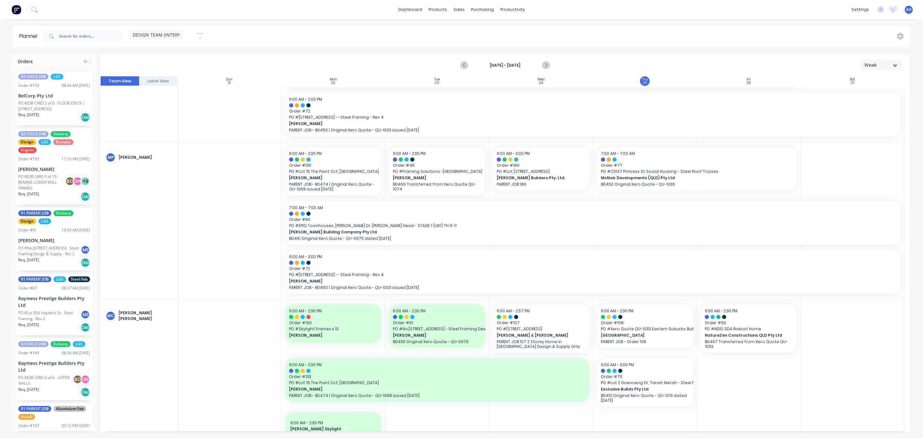
scroll to position [103, 0]
click at [473, 28] on div "Sales Orders" at bounding box center [483, 31] width 26 height 6
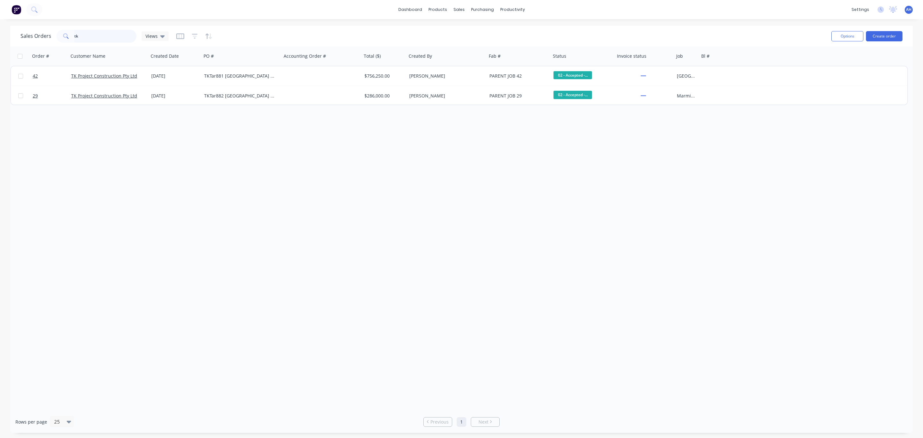
click at [116, 37] on input "tk" at bounding box center [105, 36] width 62 height 13
type input "t"
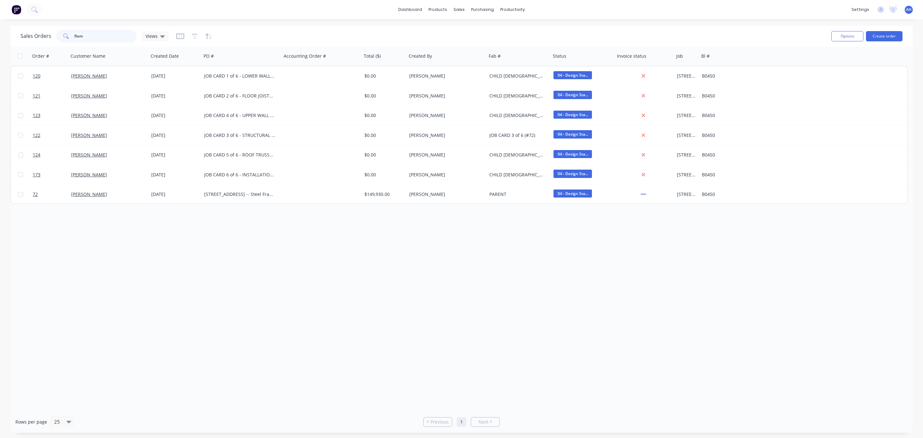
type input "flem"
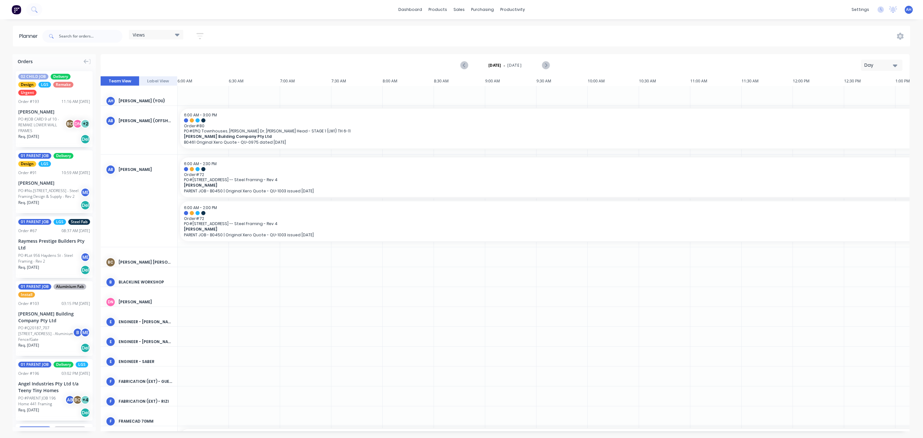
scroll to position [0, 142]
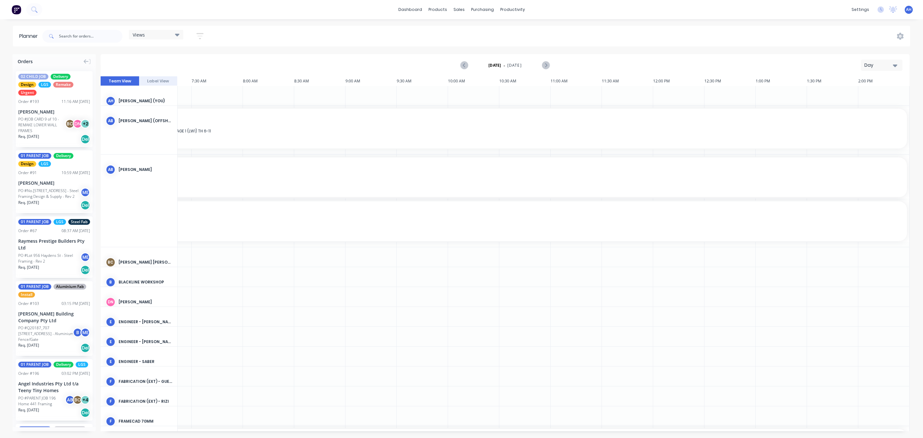
click at [156, 32] on div "Views" at bounding box center [156, 35] width 47 height 6
click at [156, 104] on button "ENGINEERING (EXTERNAL)" at bounding box center [168, 107] width 68 height 7
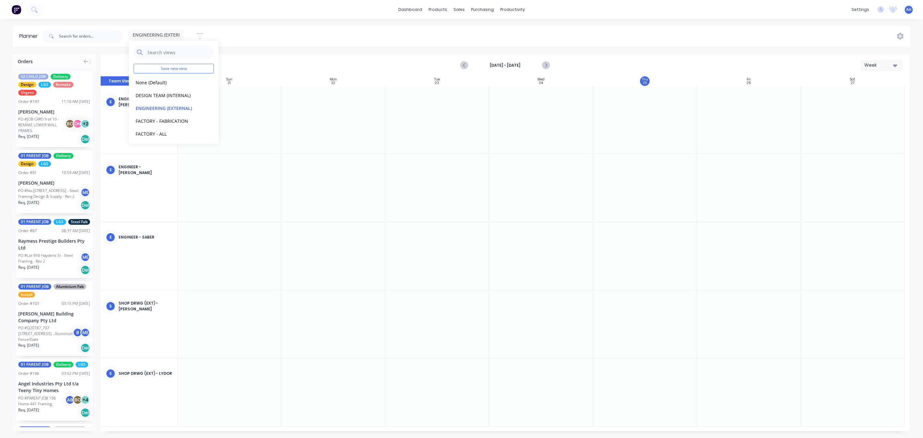
click at [200, 32] on icon "button" at bounding box center [199, 36] width 7 height 8
click at [166, 58] on div "Show/Hide users" at bounding box center [166, 60] width 45 height 7
click at [196, 45] on div "Show/Hide users All ENGINEER - [PERSON_NAME] ENGINEER - [PERSON_NAME] ENGINEER …" at bounding box center [170, 107] width 79 height 125
click at [170, 79] on div "Show/Hide orders" at bounding box center [166, 79] width 45 height 7
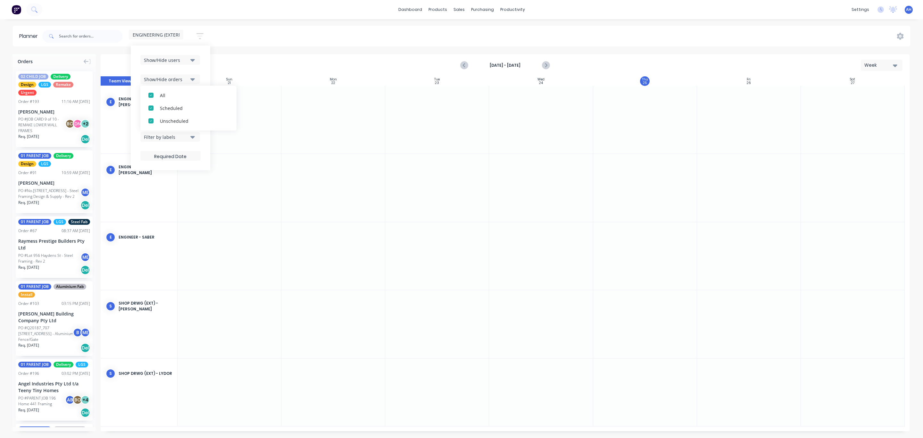
click at [170, 45] on div "Show/Hide users Show/Hide orders All Scheduled Unscheduled Filter by status Fil…" at bounding box center [170, 107] width 79 height 125
click at [163, 98] on div "Filter by status" at bounding box center [166, 98] width 45 height 7
click at [151, 133] on div "button" at bounding box center [150, 133] width 13 height 13
click at [176, 46] on div "Show/Hide users Show/Hide orders Filter by status All Draft Quote Archived Deli…" at bounding box center [170, 107] width 79 height 125
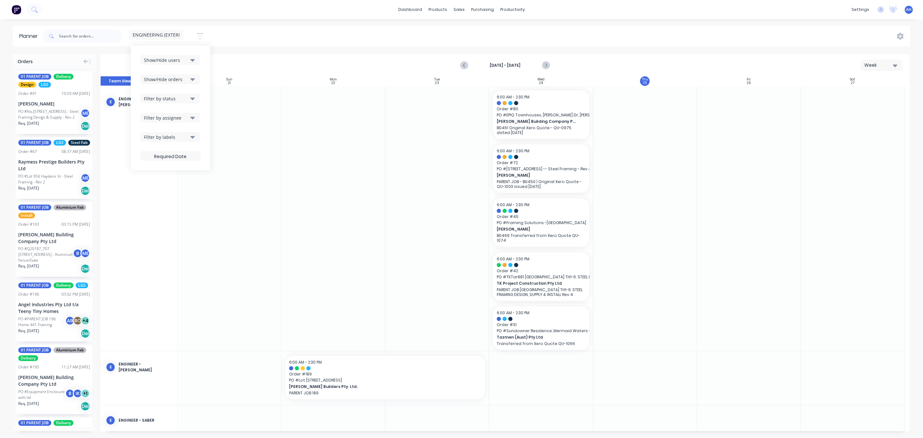
click at [157, 119] on div "Filter by assignee" at bounding box center [166, 117] width 45 height 7
click at [152, 153] on div "button" at bounding box center [150, 152] width 13 height 13
click at [204, 80] on div "Show/Hide users Show/Hide orders Filter by status Filter by assignee All Unassi…" at bounding box center [170, 107] width 79 height 125
click at [174, 136] on div "Filter by labels" at bounding box center [166, 137] width 45 height 7
click at [152, 173] on div "button" at bounding box center [150, 172] width 13 height 13
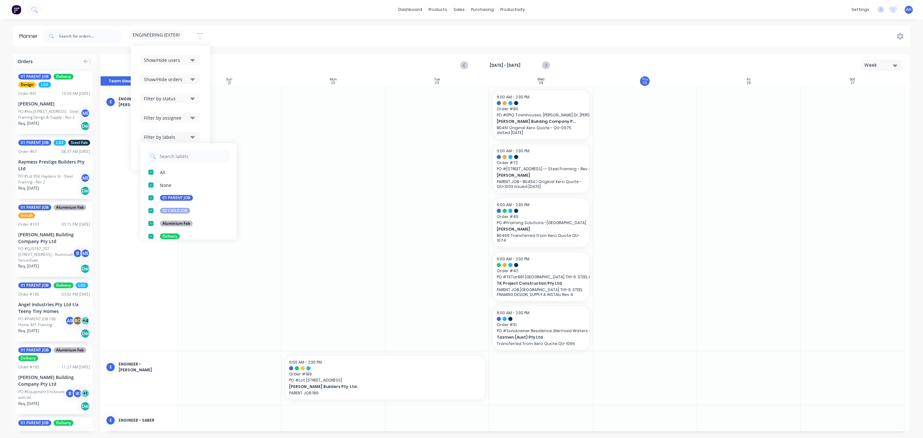
click at [207, 115] on div "Show/Hide users Show/Hide orders Filter by status Filter by assignee Filter by …" at bounding box center [170, 107] width 79 height 125
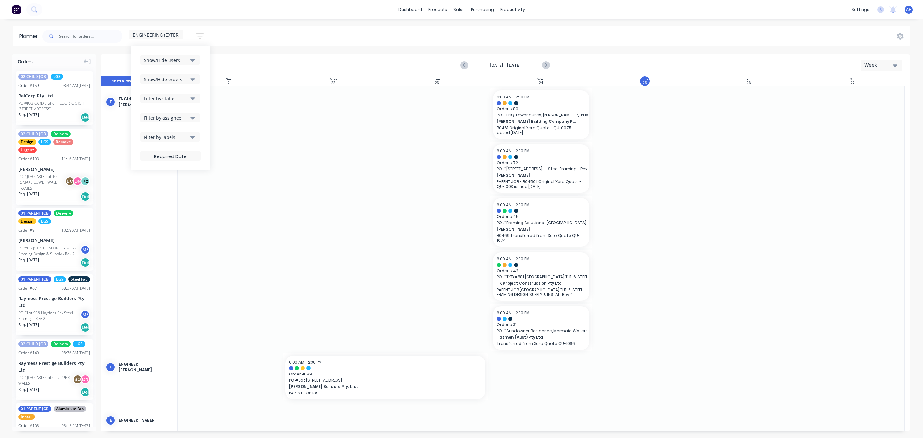
click at [175, 34] on span "ENGINEERING (EXTERNAL)" at bounding box center [161, 34] width 56 height 7
click at [204, 105] on button "edit" at bounding box center [208, 107] width 8 height 7
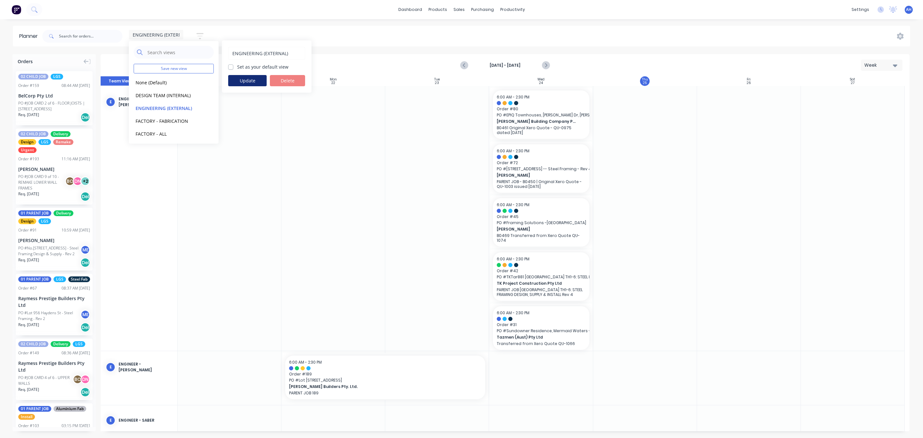
click at [256, 81] on button "Update" at bounding box center [247, 80] width 38 height 11
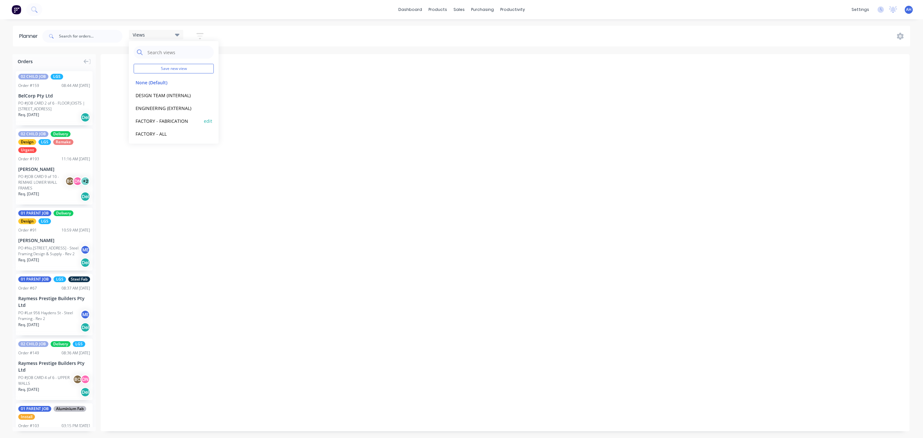
click at [161, 118] on button "FACTORY - FABRICATION" at bounding box center [168, 120] width 68 height 7
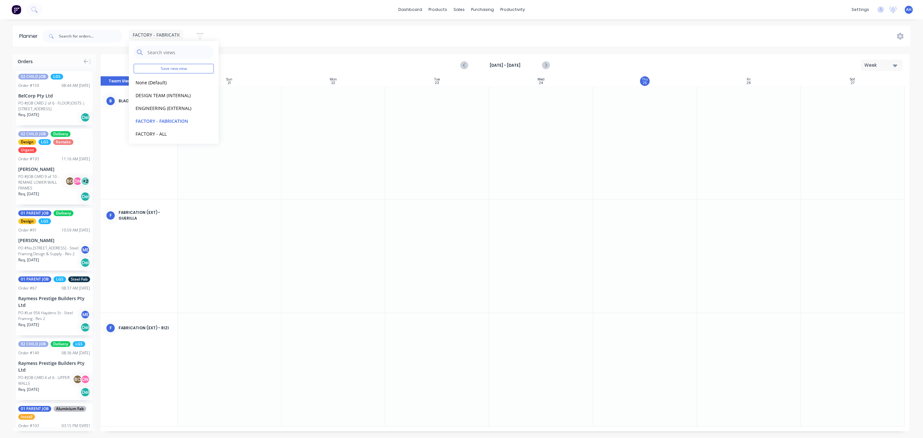
click at [203, 33] on icon "button" at bounding box center [199, 36] width 7 height 8
click at [168, 58] on div "Show/Hide users" at bounding box center [166, 60] width 45 height 7
click at [160, 79] on div "Show/Hide orders" at bounding box center [166, 79] width 45 height 7
click at [160, 80] on div "Show/Hide orders" at bounding box center [166, 79] width 45 height 7
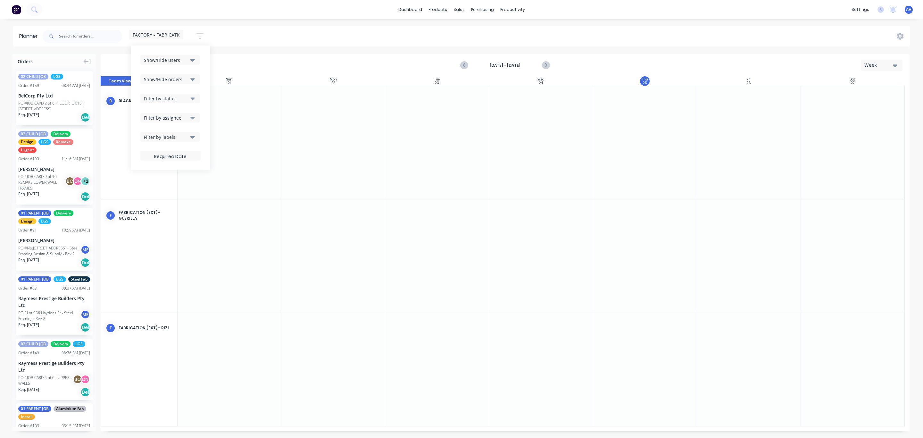
click at [156, 94] on button "Filter by status" at bounding box center [170, 99] width 60 height 10
click at [151, 134] on div "button" at bounding box center [150, 133] width 13 height 13
click at [206, 83] on div "Show/Hide users Show/Hide orders Filter by status All Draft Quote Archived Deli…" at bounding box center [170, 107] width 79 height 125
click at [161, 117] on div "Filter by assignee" at bounding box center [166, 117] width 45 height 7
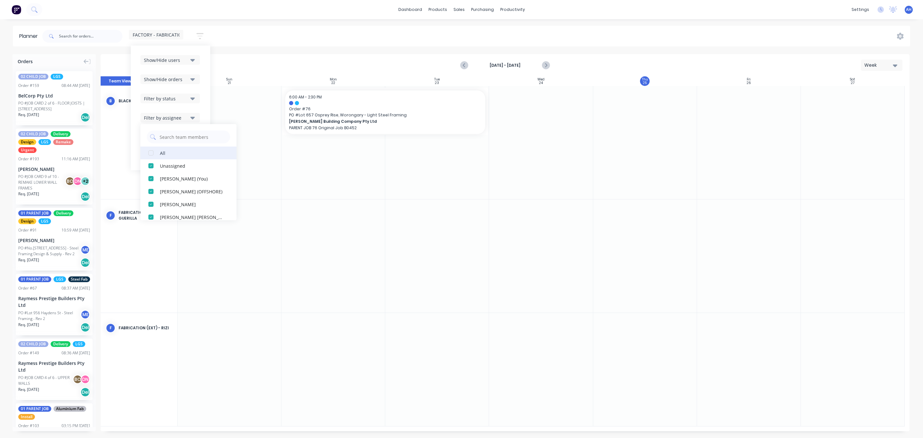
click at [151, 153] on div "button" at bounding box center [150, 152] width 13 height 13
click at [201, 107] on div "Show/Hide users Show/Hide orders Filter by status Filter by assignee All Unassi…" at bounding box center [170, 107] width 60 height 105
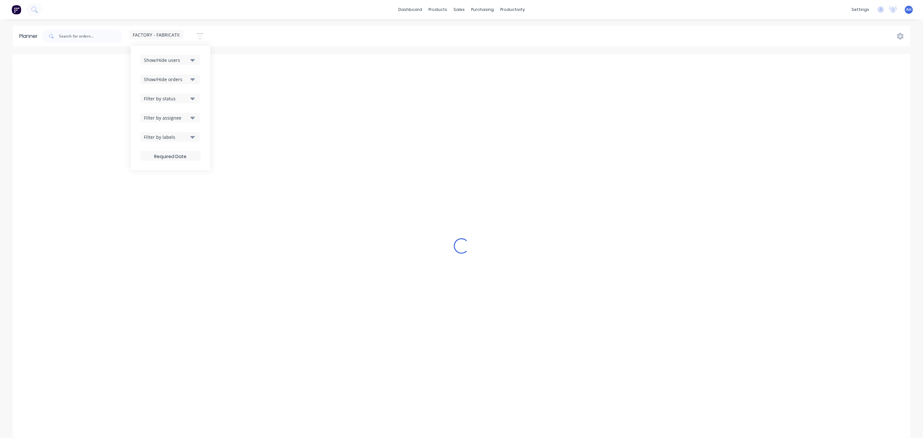
click at [171, 136] on div "Filter by labels" at bounding box center [166, 137] width 45 height 7
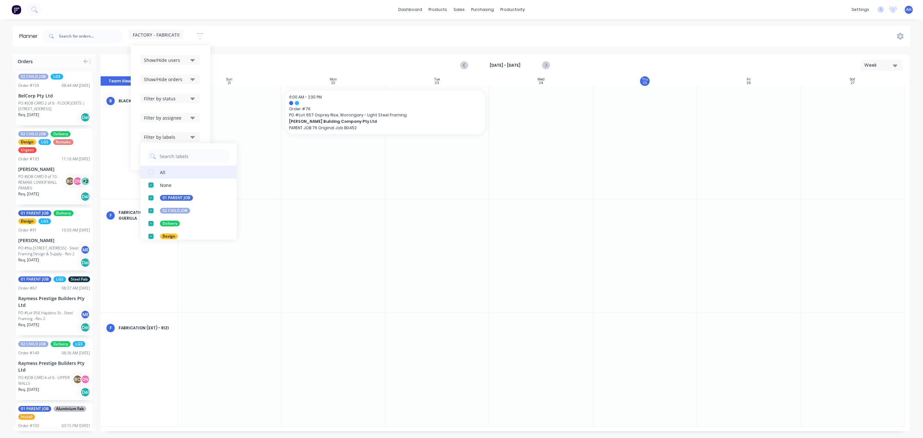
click at [150, 173] on div "button" at bounding box center [150, 172] width 13 height 13
click at [200, 120] on button "Filter by assignee" at bounding box center [170, 118] width 60 height 10
click at [167, 36] on span "FACTORY - FABRICATION" at bounding box center [159, 34] width 53 height 7
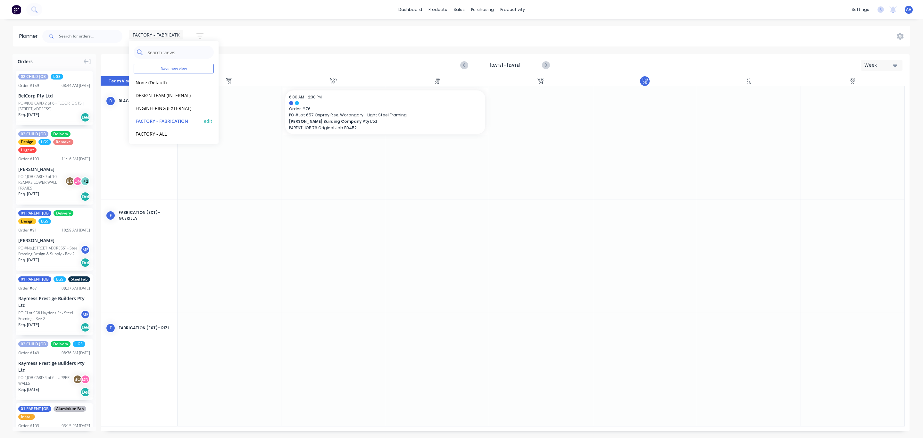
click at [204, 120] on button "edit" at bounding box center [208, 120] width 8 height 7
click at [248, 78] on button "Update" at bounding box center [247, 80] width 38 height 11
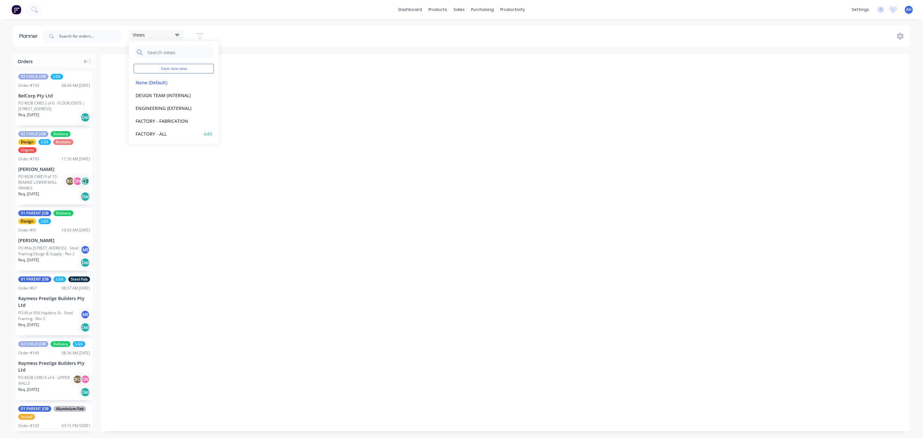
click at [159, 133] on button "FACTORY - ALL" at bounding box center [168, 133] width 68 height 7
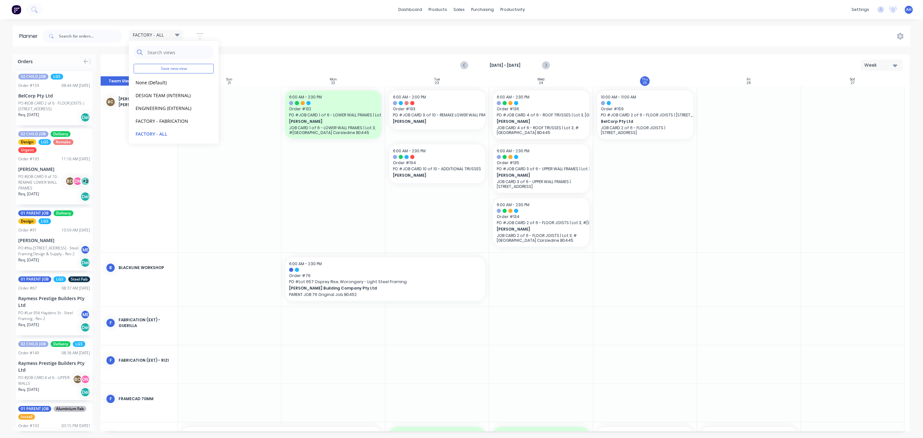
click at [202, 35] on icon "button" at bounding box center [199, 36] width 7 height 8
click at [177, 56] on button "Show/Hide users" at bounding box center [170, 60] width 60 height 10
click at [166, 81] on div "Show/Hide orders" at bounding box center [166, 79] width 45 height 7
click at [165, 81] on div "Show/Hide orders" at bounding box center [166, 79] width 45 height 7
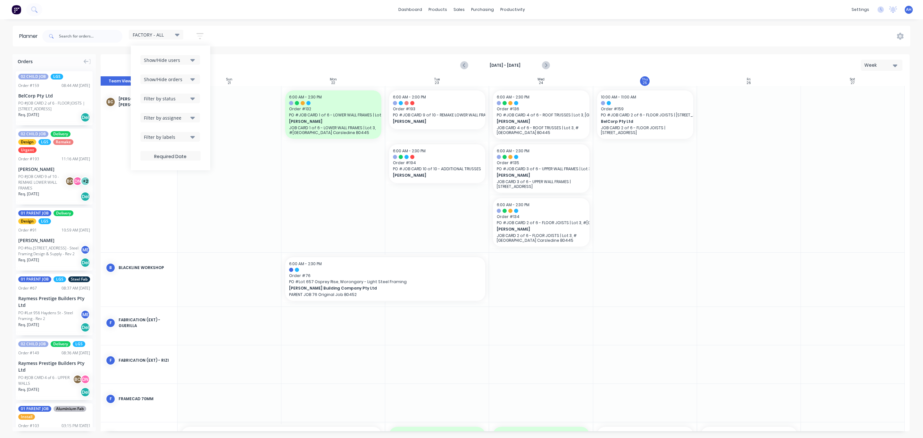
click at [159, 96] on div "Filter by status" at bounding box center [166, 98] width 45 height 7
click at [151, 132] on div "button" at bounding box center [150, 133] width 13 height 13
click at [190, 90] on div "Show/Hide users Show/Hide orders Filter by status All Draft Quote Archived Deli…" at bounding box center [170, 107] width 60 height 105
click at [168, 120] on div "Filter by assignee" at bounding box center [166, 117] width 45 height 7
click at [149, 154] on div "button" at bounding box center [150, 152] width 13 height 13
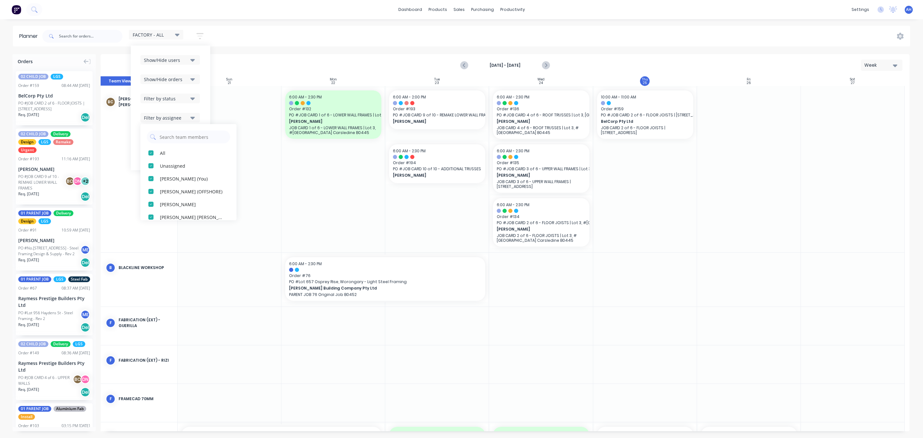
click at [204, 106] on div "Show/Hide users Show/Hide orders Filter by status Filter by assignee All Unassi…" at bounding box center [170, 107] width 79 height 125
click at [175, 137] on div "Filter by labels" at bounding box center [166, 137] width 45 height 7
click at [153, 170] on div "button" at bounding box center [150, 172] width 13 height 13
click at [204, 124] on div "Show/Hide users Show/Hide orders Filter by status Filter by assignee Filter by …" at bounding box center [170, 107] width 79 height 125
click at [161, 32] on span "FACTORY - ALL" at bounding box center [148, 34] width 31 height 7
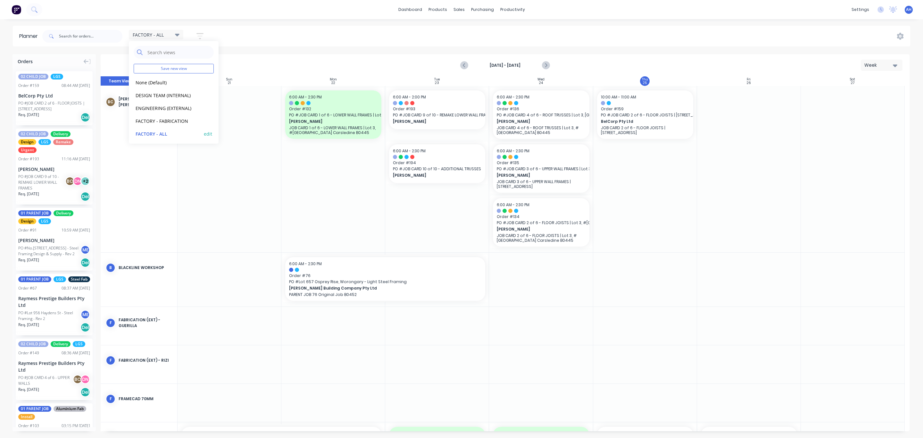
click at [204, 134] on button "edit" at bounding box center [208, 133] width 8 height 7
click at [258, 79] on button "Update" at bounding box center [247, 80] width 38 height 11
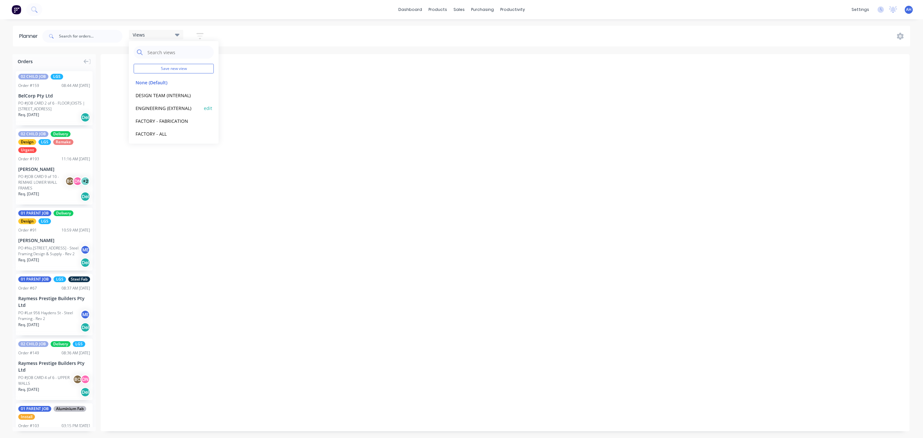
scroll to position [40, 0]
click at [171, 105] on button "FACTORY - FRAMECAD ONLY" at bounding box center [168, 106] width 68 height 7
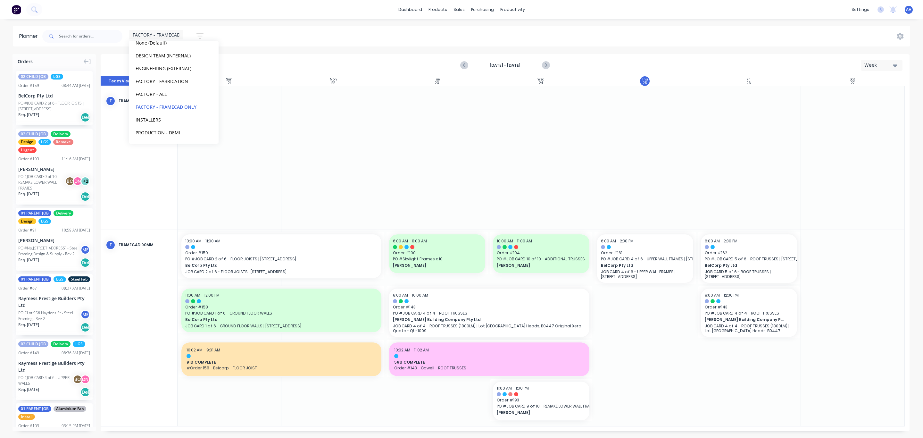
click at [200, 34] on icon "button" at bounding box center [199, 36] width 7 height 6
click at [182, 61] on div "Show/Hide users" at bounding box center [166, 60] width 45 height 7
click at [176, 79] on div "Show/Hide orders" at bounding box center [166, 79] width 45 height 7
click at [174, 79] on div "Show/Hide orders" at bounding box center [166, 79] width 45 height 7
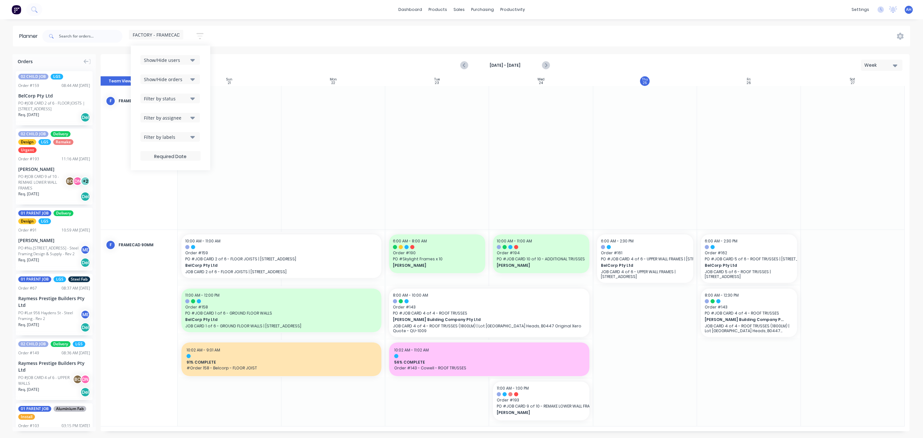
click at [173, 96] on div "Filter by status" at bounding box center [166, 98] width 45 height 7
click at [152, 133] on div "button" at bounding box center [150, 133] width 13 height 13
click at [208, 90] on div "Show/Hide users Show/Hide orders Filter by status All Draft Quote Archived Deli…" at bounding box center [170, 107] width 79 height 125
click at [182, 119] on div "Filter by assignee" at bounding box center [166, 117] width 45 height 7
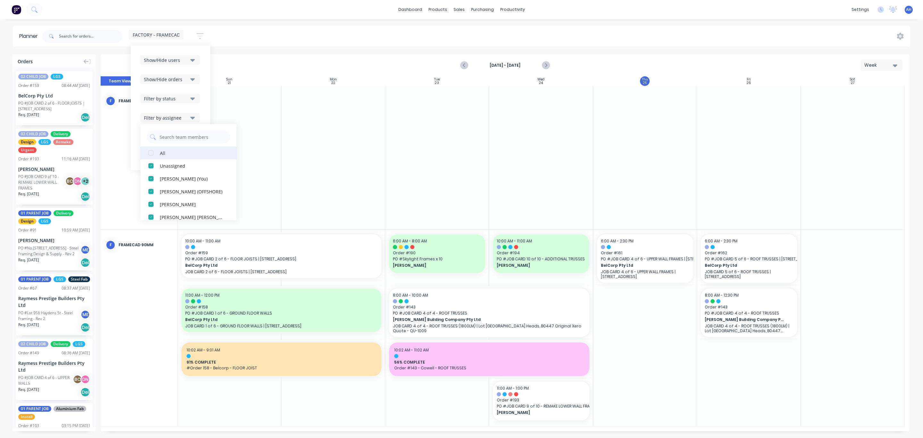
click at [150, 154] on div "button" at bounding box center [150, 152] width 13 height 13
click at [206, 99] on div "Show/Hide users Show/Hide orders Filter by status Filter by assignee All Unassi…" at bounding box center [170, 107] width 79 height 125
click at [171, 136] on div "Filter by labels" at bounding box center [166, 137] width 45 height 7
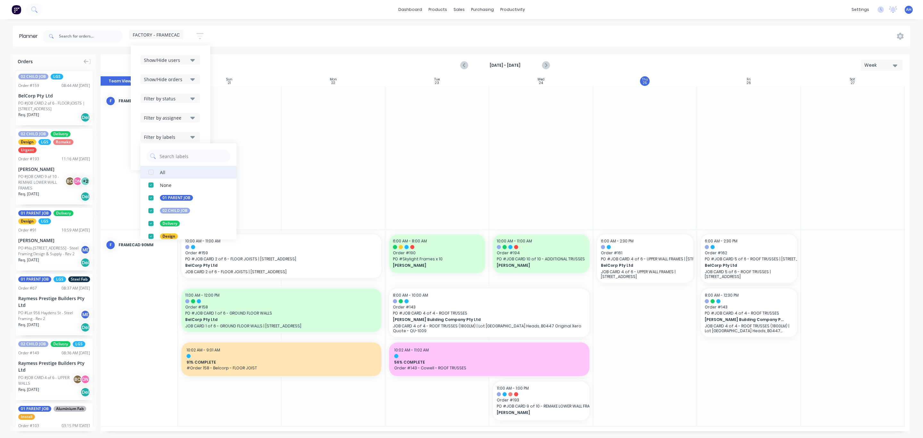
click at [152, 170] on div "button" at bounding box center [150, 172] width 13 height 13
click at [204, 120] on div "Show/Hide users Show/Hide orders Filter by status Filter by assignee Filter by …" at bounding box center [170, 107] width 79 height 125
click at [176, 34] on span "FACTORY - FRAMECAD ONLY" at bounding box center [163, 34] width 61 height 7
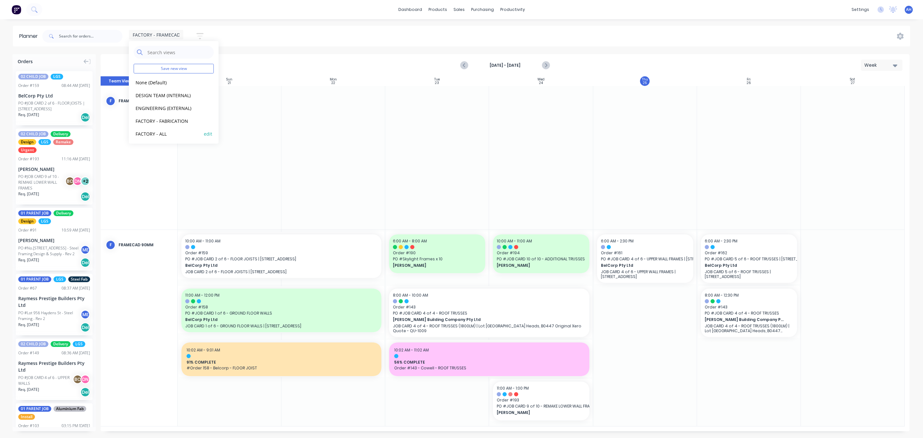
scroll to position [40, 0]
click at [204, 106] on button "edit" at bounding box center [208, 106] width 8 height 7
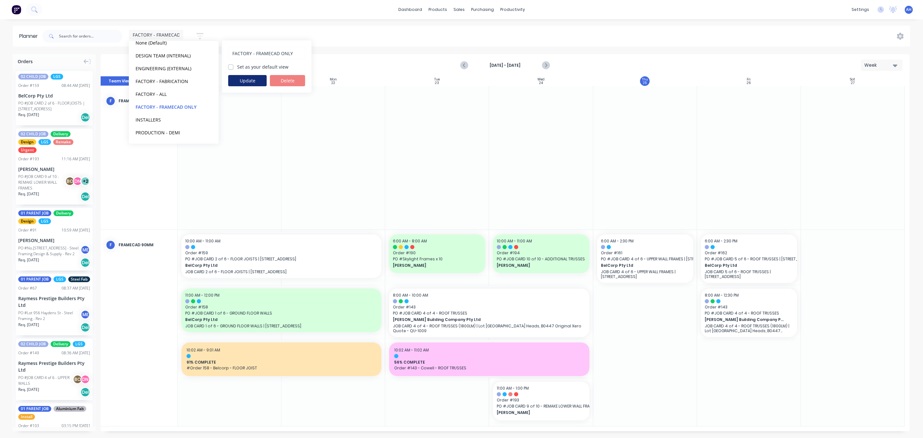
click at [255, 84] on button "Update" at bounding box center [247, 80] width 38 height 11
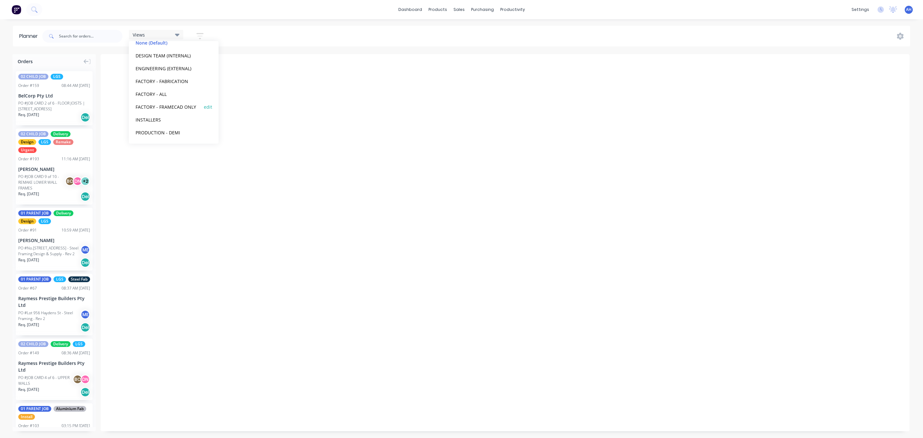
click at [164, 105] on button "FACTORY - FRAMECAD ONLY" at bounding box center [168, 106] width 68 height 7
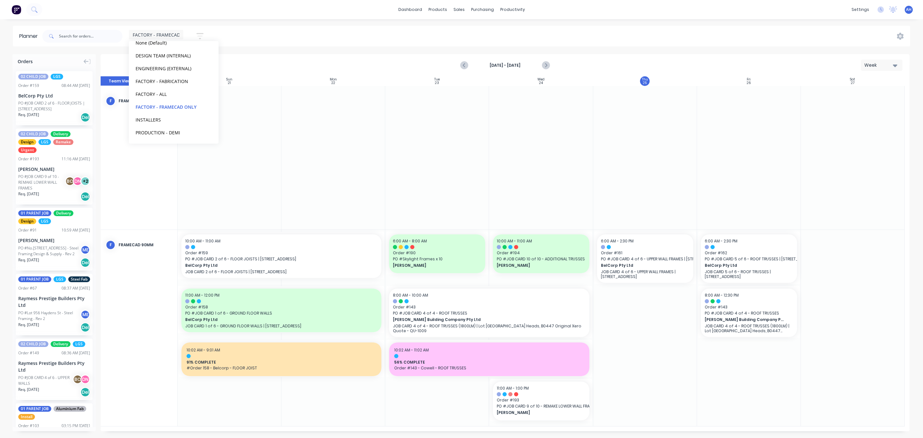
click at [369, 31] on div "FACTORY - FRAMECAD ONLY Save new view None (Default) edit DESIGN TEAM (INTERNAL…" at bounding box center [475, 36] width 869 height 19
click at [549, 66] on icon "Next page" at bounding box center [545, 66] width 8 height 8
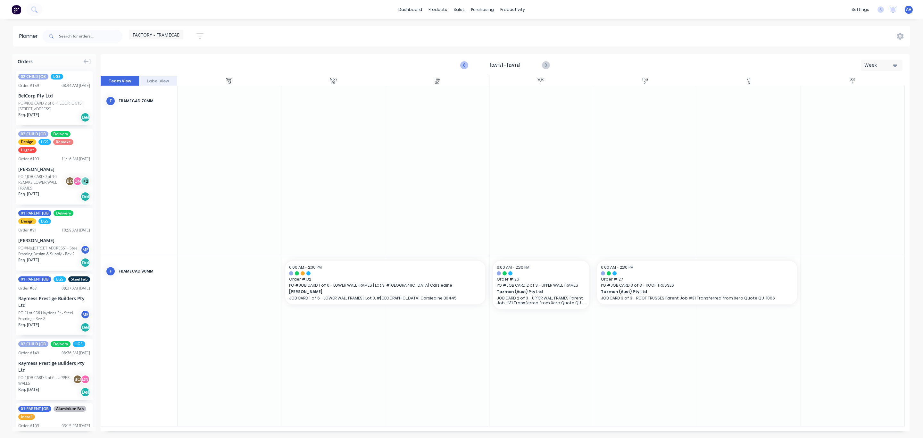
click at [464, 64] on icon "Previous page" at bounding box center [464, 66] width 8 height 8
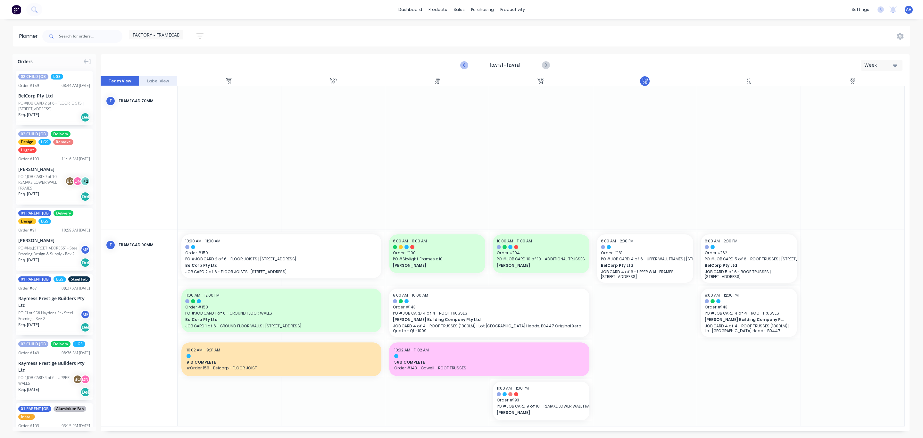
click at [464, 64] on icon "Previous page" at bounding box center [464, 66] width 8 height 8
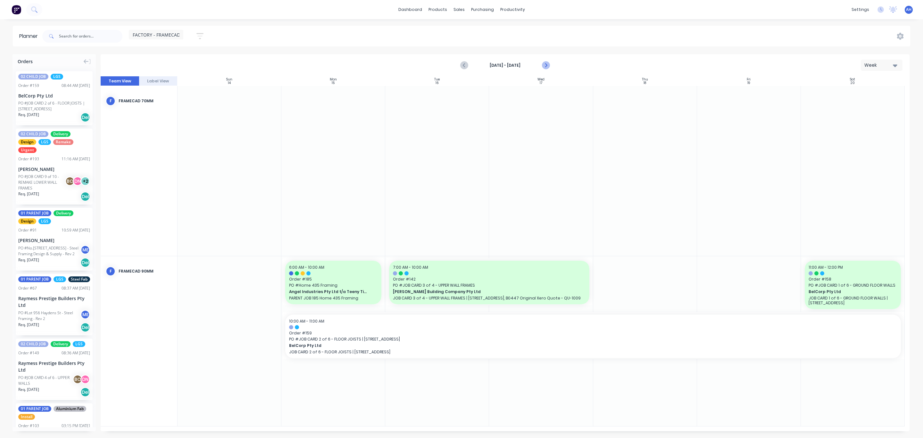
click at [542, 67] on icon "Next page" at bounding box center [545, 66] width 8 height 8
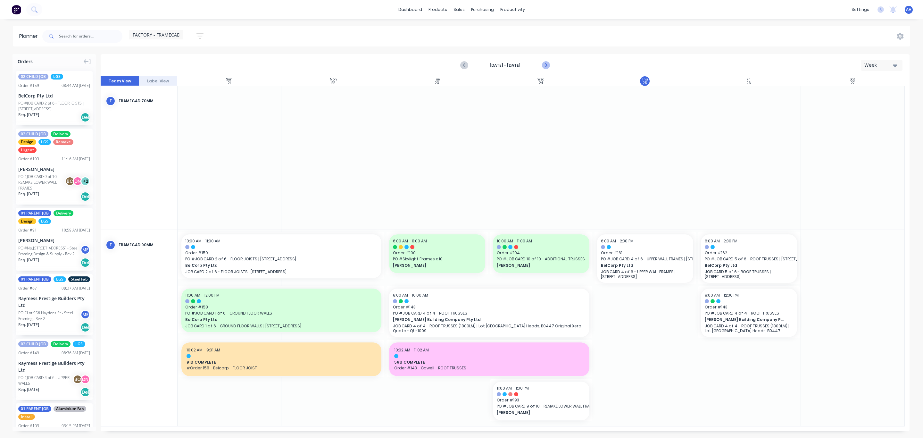
click at [545, 67] on icon "Next page" at bounding box center [545, 65] width 3 height 5
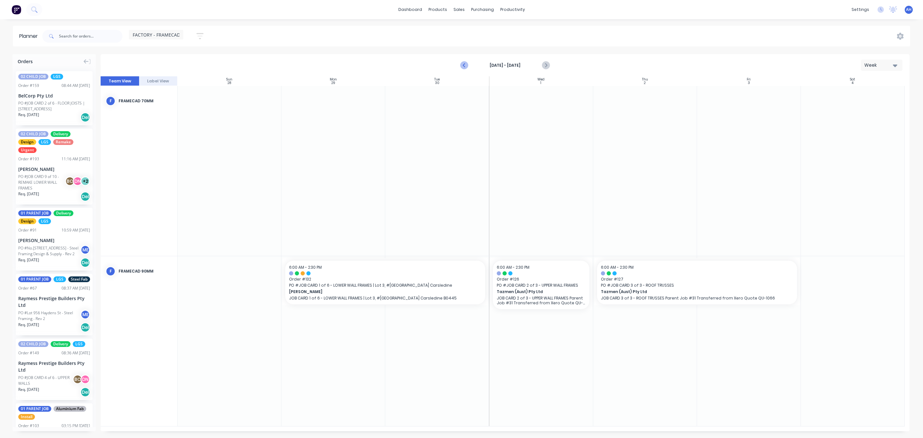
click at [463, 62] on icon "Previous page" at bounding box center [464, 66] width 8 height 8
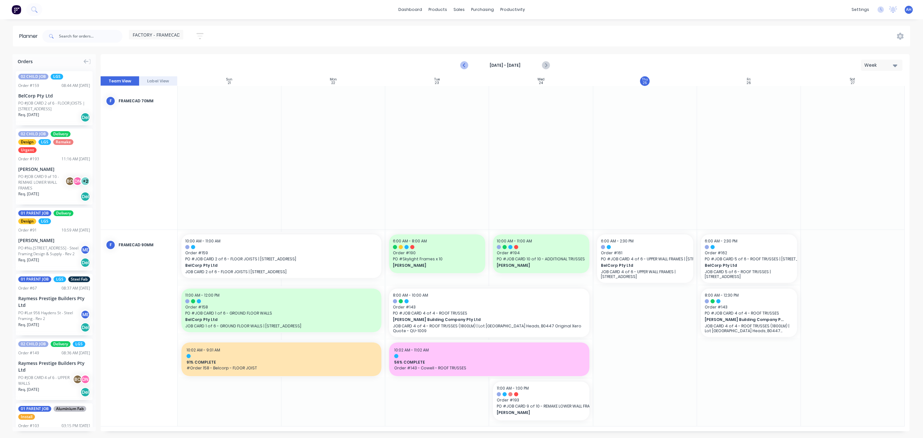
click at [463, 62] on icon "Previous page" at bounding box center [464, 66] width 8 height 8
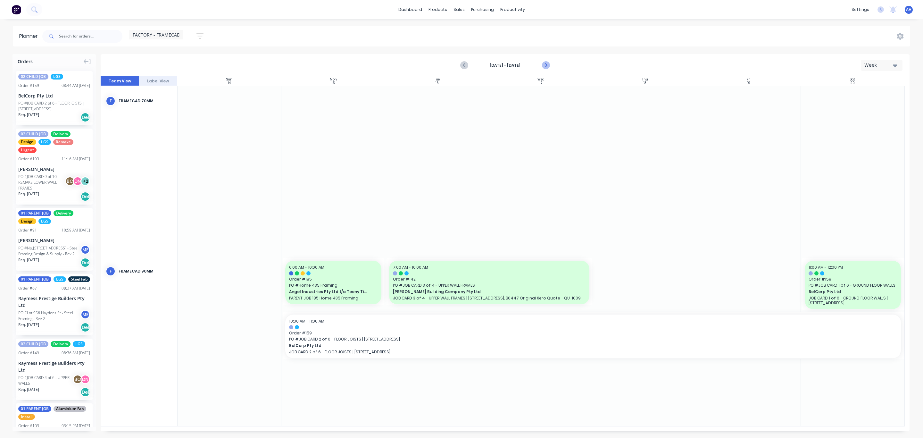
click at [542, 63] on icon "Next page" at bounding box center [545, 66] width 8 height 8
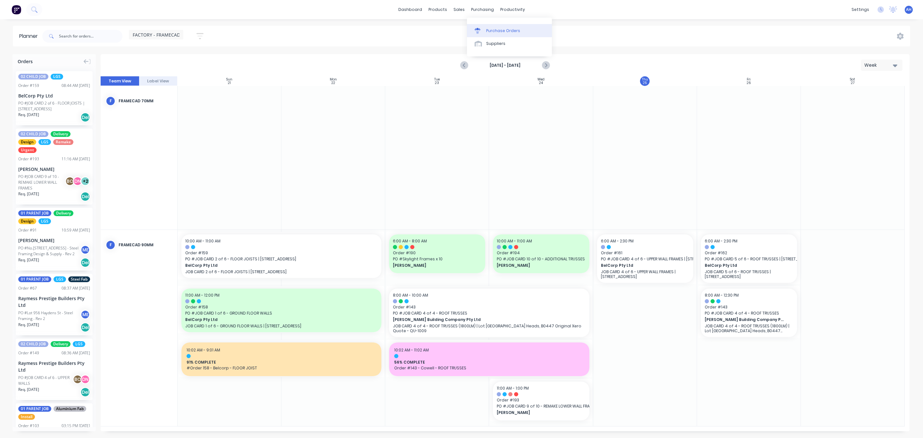
click at [487, 30] on div "Purchase Orders" at bounding box center [503, 31] width 34 height 6
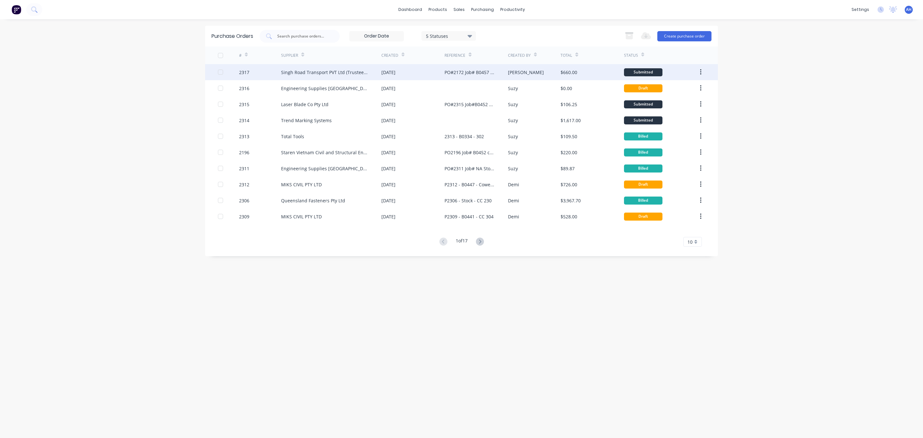
click at [353, 71] on div "Singh Road Transport PVT Ltd (Trustee for [PERSON_NAME] Transport Service)" at bounding box center [324, 72] width 87 height 7
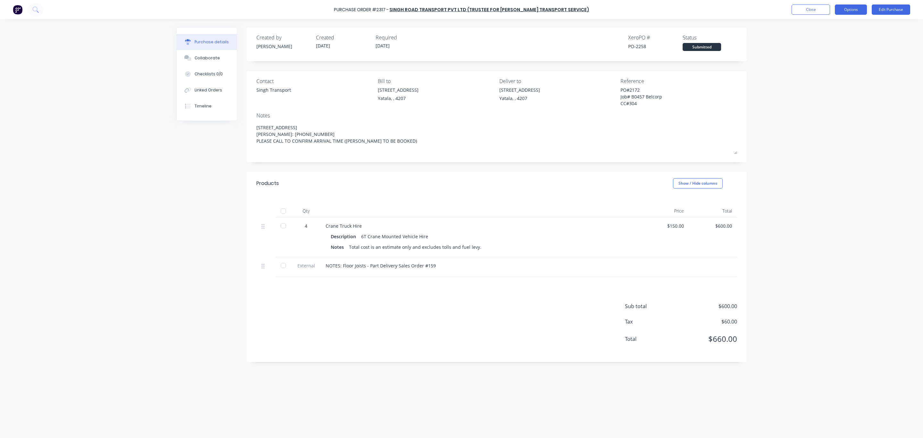
click at [769, 11] on button "Options" at bounding box center [851, 9] width 32 height 10
click at [769, 28] on div "Print / Email" at bounding box center [836, 25] width 49 height 9
click at [769, 39] on div "With pricing" at bounding box center [836, 38] width 49 height 9
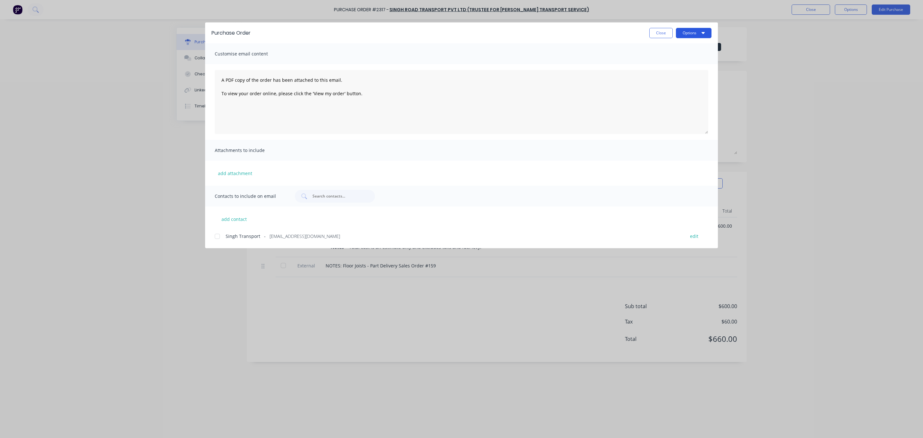
click at [694, 33] on button "Options" at bounding box center [694, 33] width 36 height 10
click at [672, 62] on div "Print" at bounding box center [680, 61] width 49 height 9
click at [658, 32] on button "Close" at bounding box center [660, 33] width 23 height 10
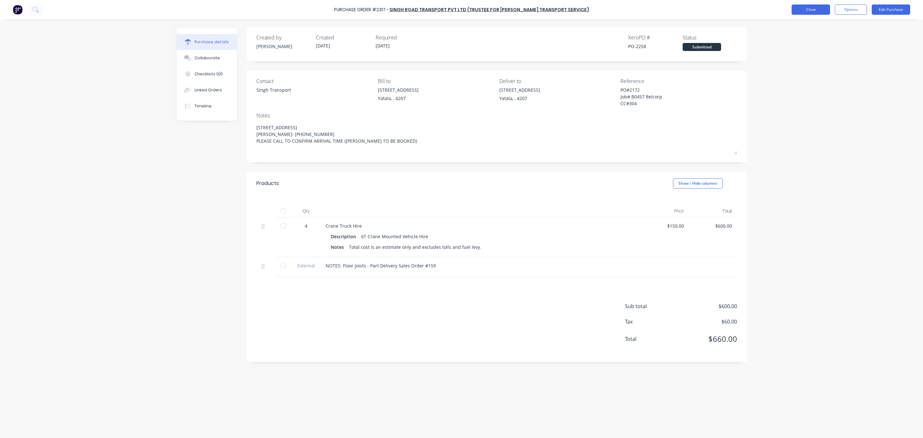
click at [769, 10] on button "Close" at bounding box center [810, 9] width 38 height 10
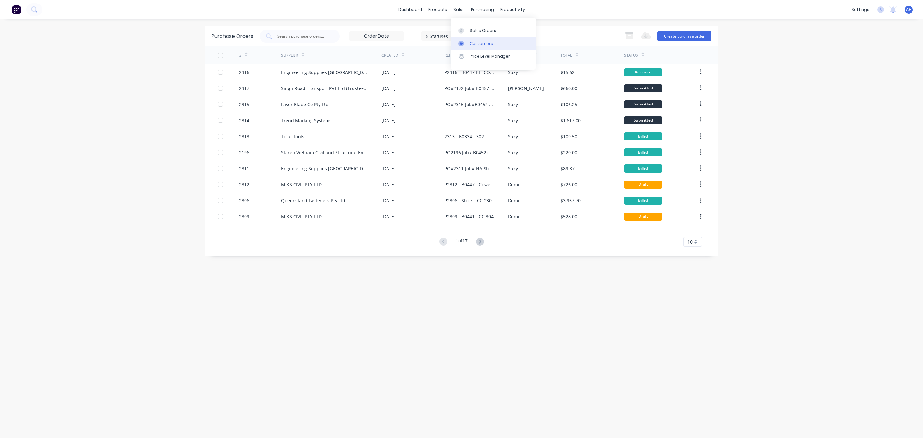
drag, startPoint x: 474, startPoint y: 43, endPoint x: 466, endPoint y: 37, distance: 10.1
click at [466, 37] on link "Customers" at bounding box center [492, 43] width 85 height 13
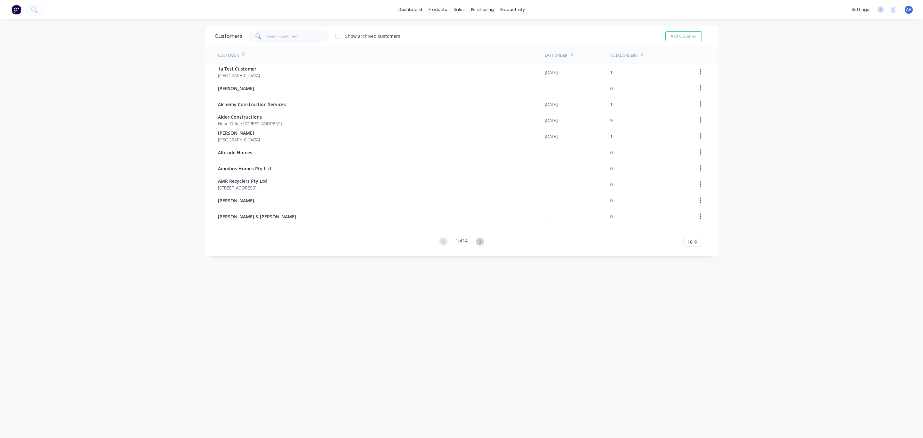
drag, startPoint x: 692, startPoint y: 239, endPoint x: 683, endPoint y: 243, distance: 9.6
click at [687, 243] on span "10" at bounding box center [689, 241] width 5 height 7
click at [685, 327] on div "35" at bounding box center [692, 321] width 18 height 11
